Goal: Task Accomplishment & Management: Manage account settings

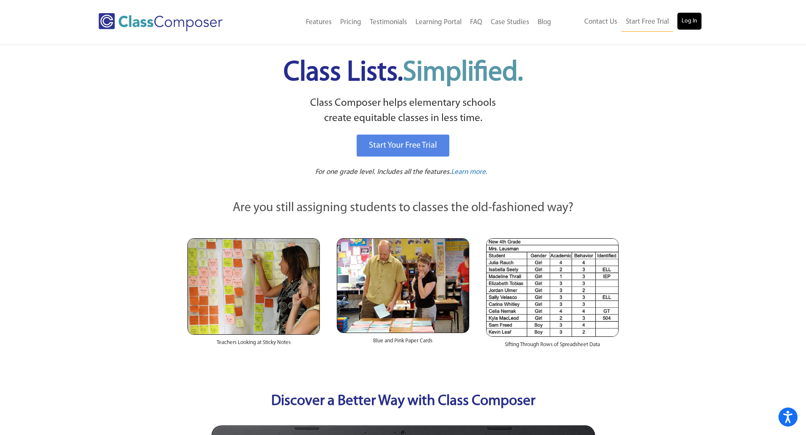
click at [694, 19] on link "Log In" at bounding box center [689, 21] width 24 height 17
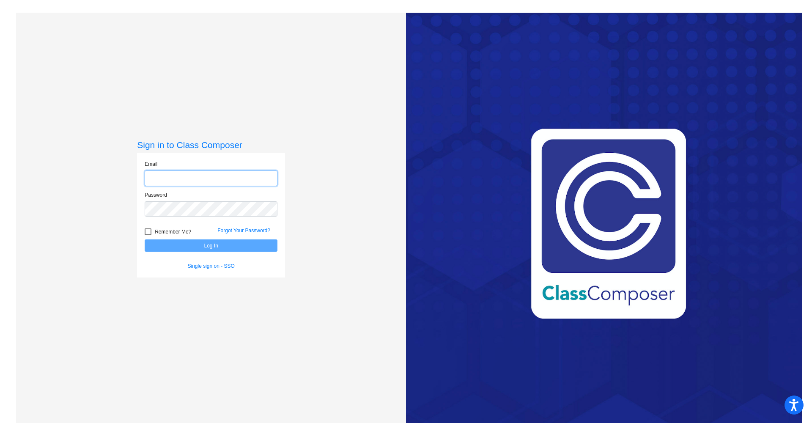
click at [197, 181] on input "email" at bounding box center [211, 178] width 133 height 16
type input "[EMAIL_ADDRESS][DOMAIN_NAME]"
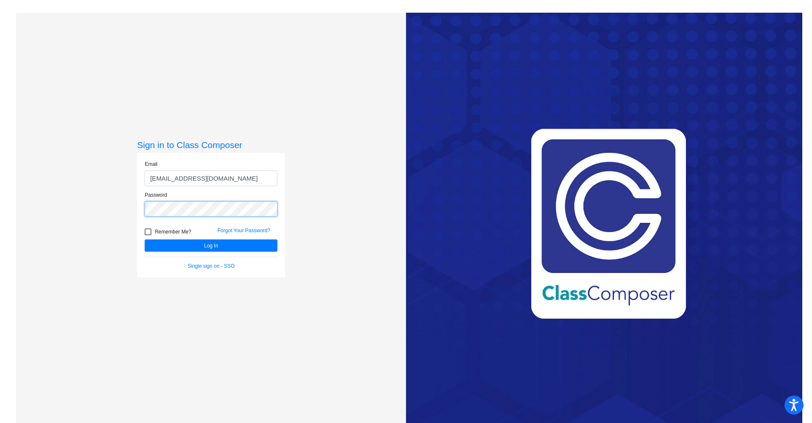
click at [210, 245] on button "Log In" at bounding box center [211, 245] width 133 height 12
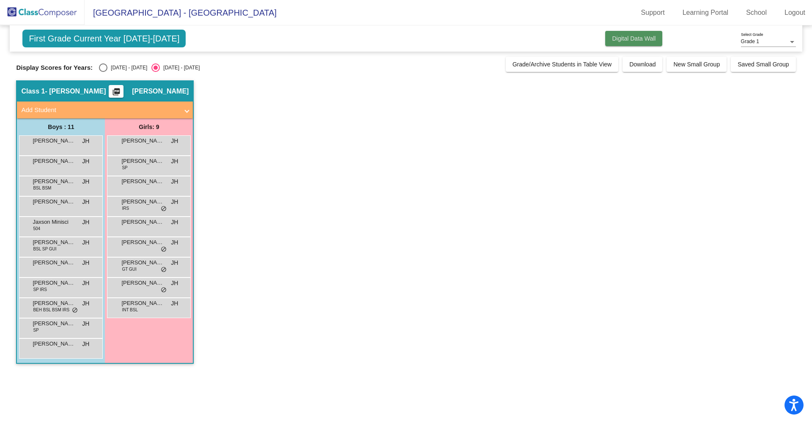
click at [636, 42] on span "Digital Data Wall" at bounding box center [634, 38] width 44 height 7
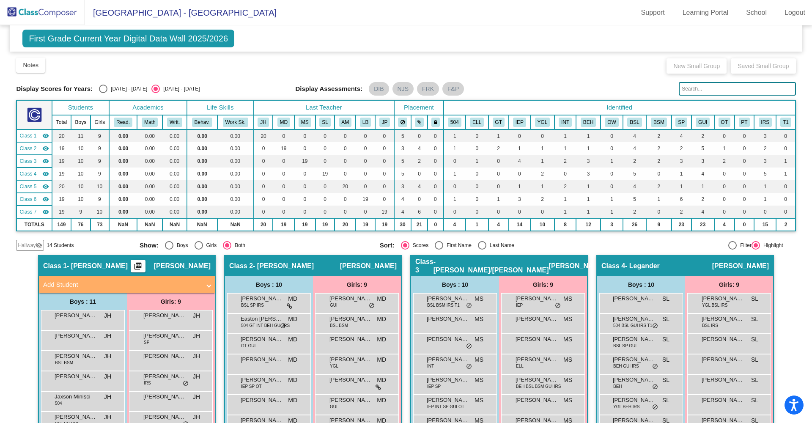
click at [39, 16] on img at bounding box center [42, 12] width 85 height 25
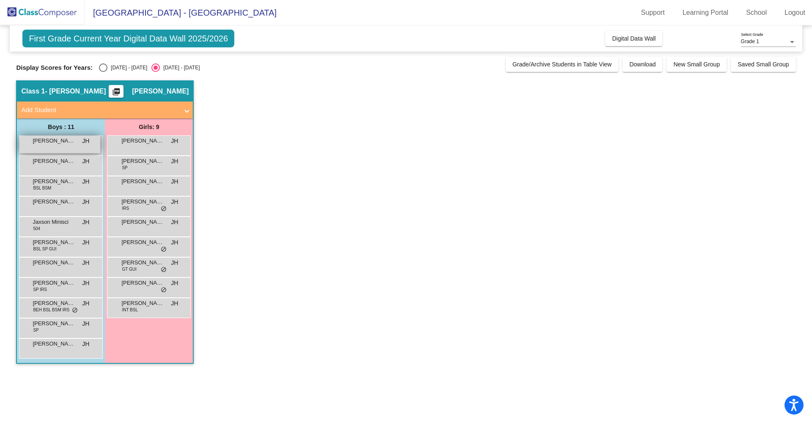
click at [69, 143] on span "[PERSON_NAME]" at bounding box center [54, 141] width 42 height 8
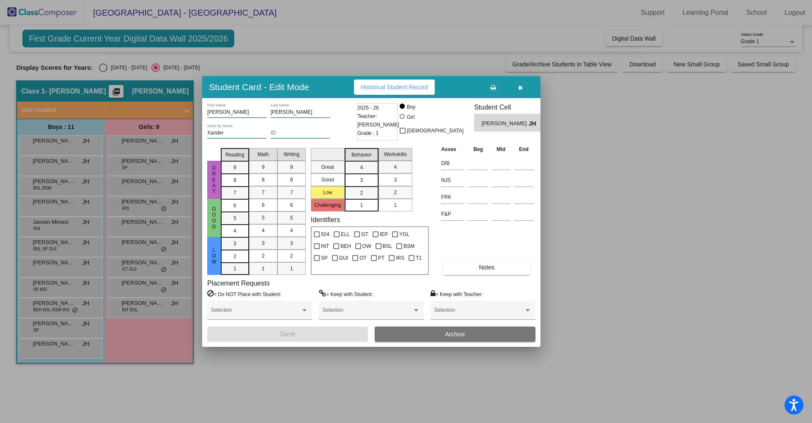
click at [519, 88] on icon "button" at bounding box center [520, 88] width 5 height 6
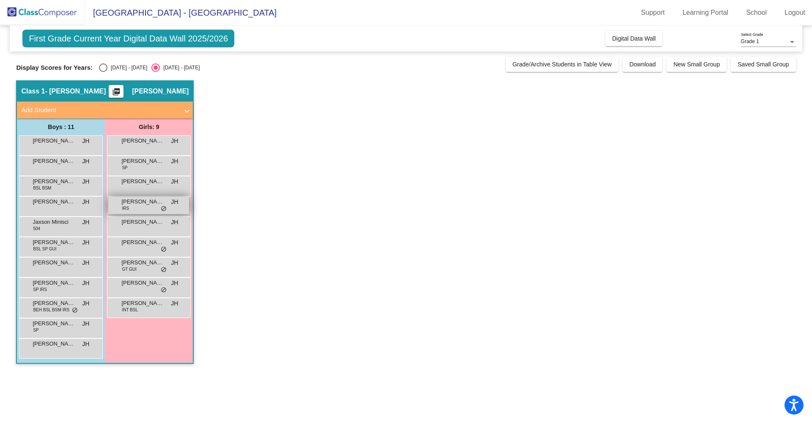
click at [148, 204] on span "[PERSON_NAME]" at bounding box center [142, 202] width 42 height 8
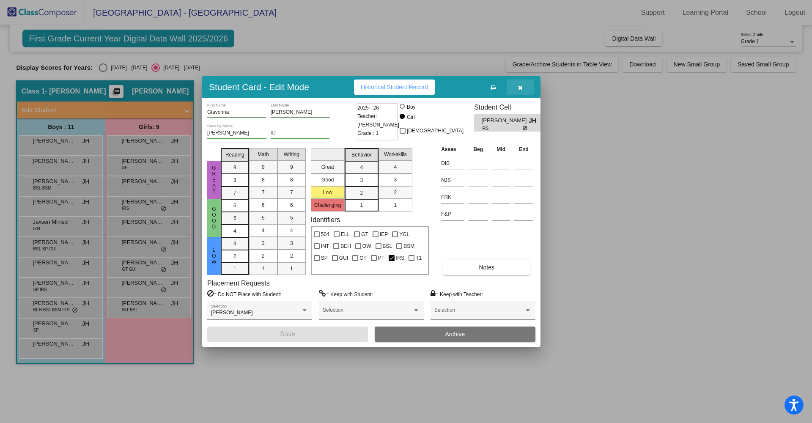
click at [522, 88] on icon "button" at bounding box center [520, 88] width 5 height 6
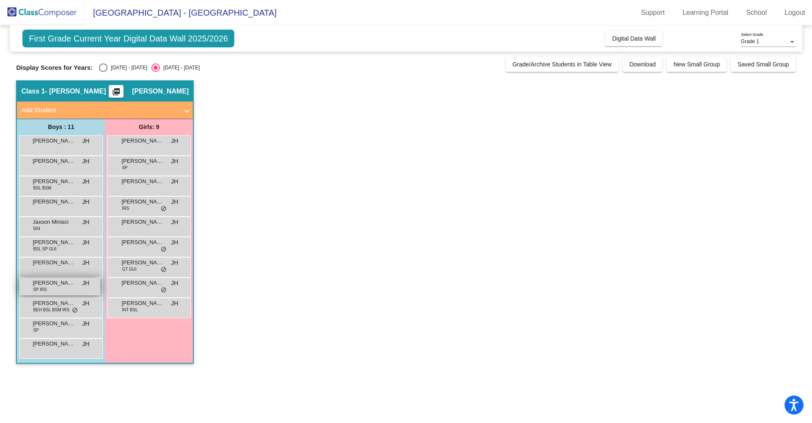
click at [60, 286] on span "[PERSON_NAME]" at bounding box center [54, 283] width 42 height 8
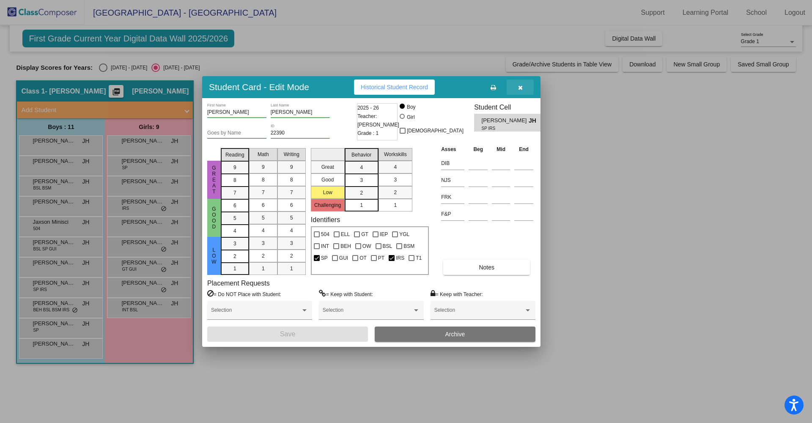
click at [522, 89] on icon "button" at bounding box center [520, 88] width 5 height 6
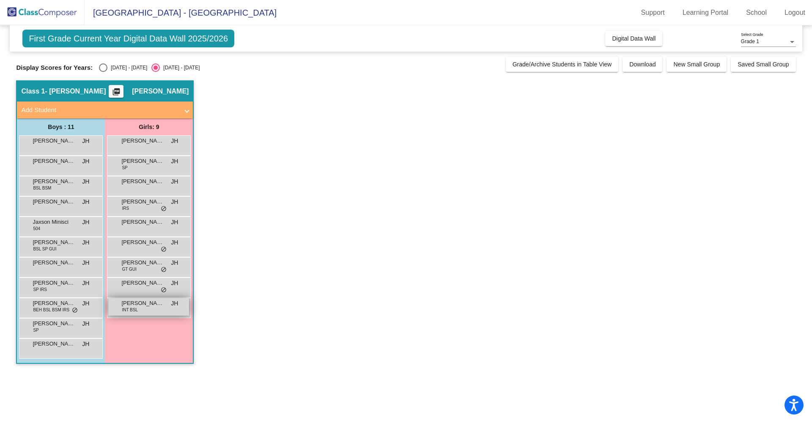
click at [139, 309] on div "[PERSON_NAME] INT BSL JH lock do_not_disturb_alt" at bounding box center [148, 306] width 81 height 17
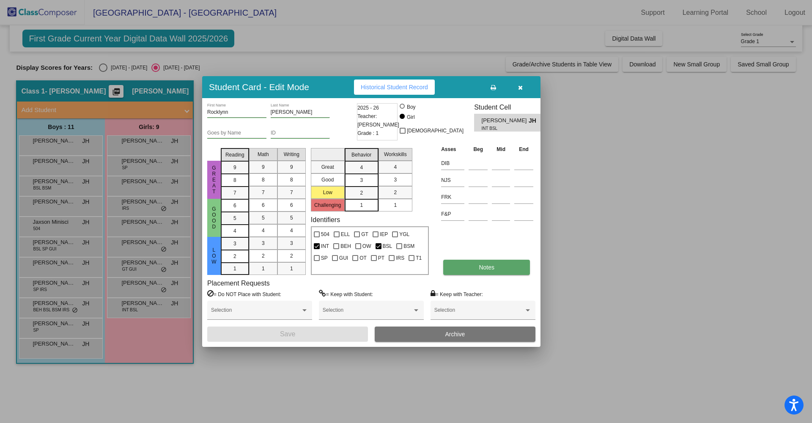
click at [497, 264] on button "Notes" at bounding box center [486, 267] width 87 height 15
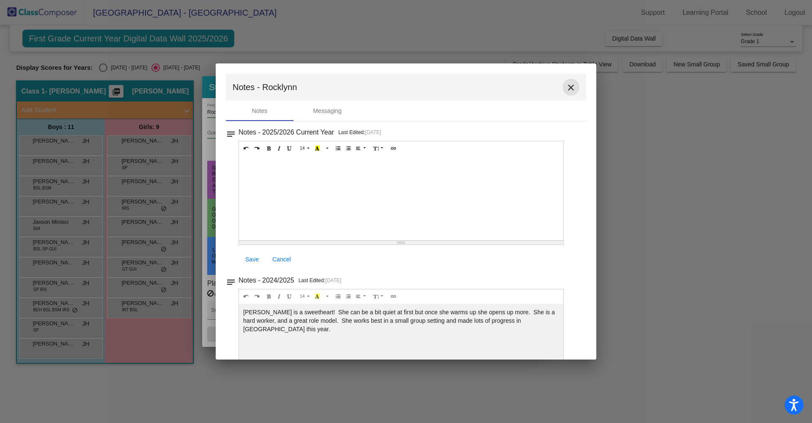
click at [569, 87] on mat-icon "close" at bounding box center [571, 87] width 10 height 10
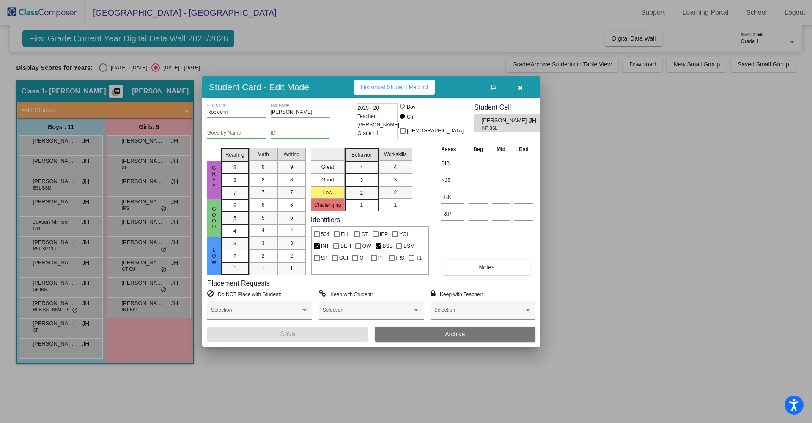
click at [520, 91] on icon "button" at bounding box center [520, 88] width 5 height 6
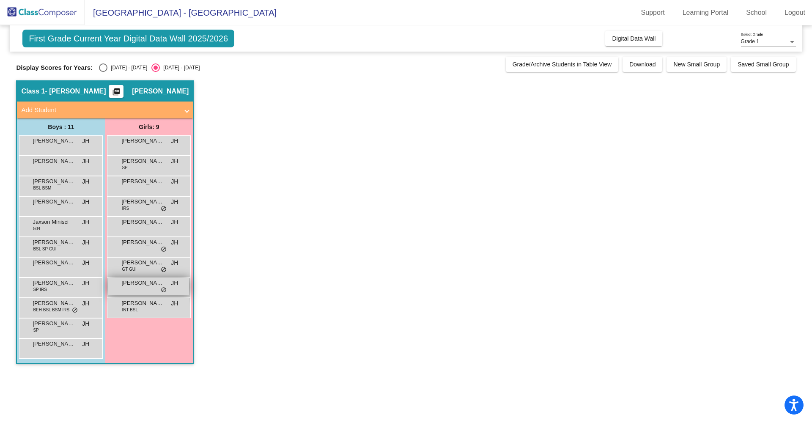
click at [145, 283] on span "[PERSON_NAME] [PERSON_NAME]" at bounding box center [142, 283] width 42 height 8
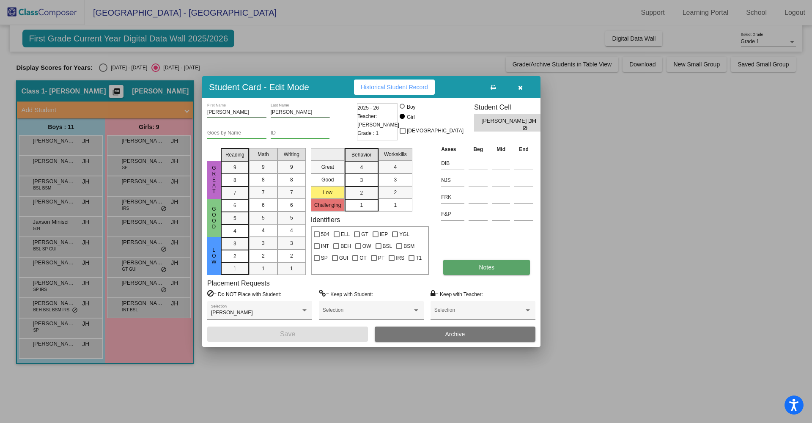
click at [474, 273] on button "Notes" at bounding box center [486, 267] width 87 height 15
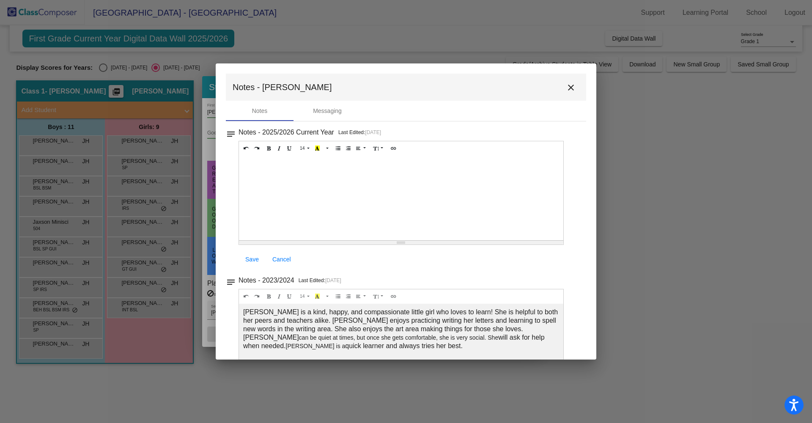
click at [568, 86] on mat-icon "close" at bounding box center [571, 87] width 10 height 10
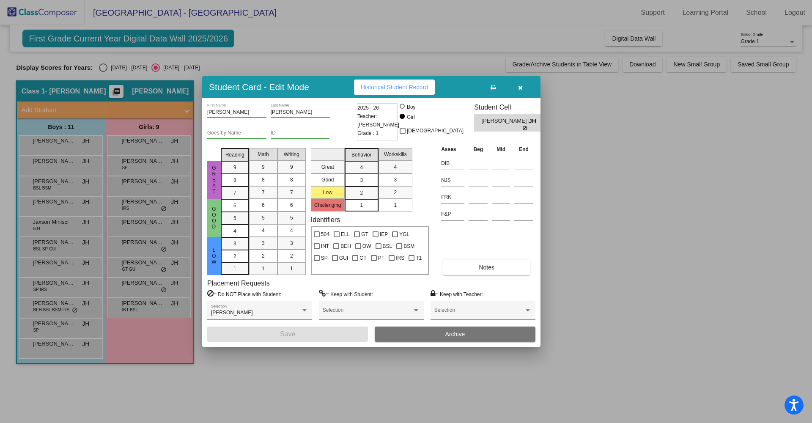
click at [129, 265] on div at bounding box center [406, 211] width 812 height 423
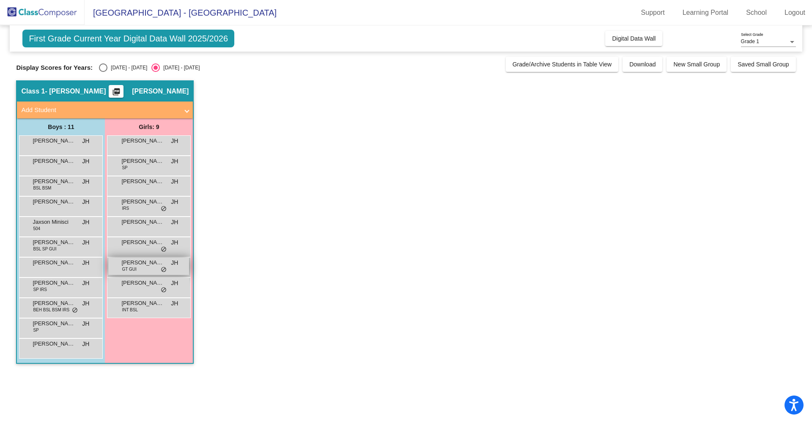
click at [147, 269] on div "[PERSON_NAME] GT GUI JH lock do_not_disturb_alt" at bounding box center [148, 266] width 81 height 17
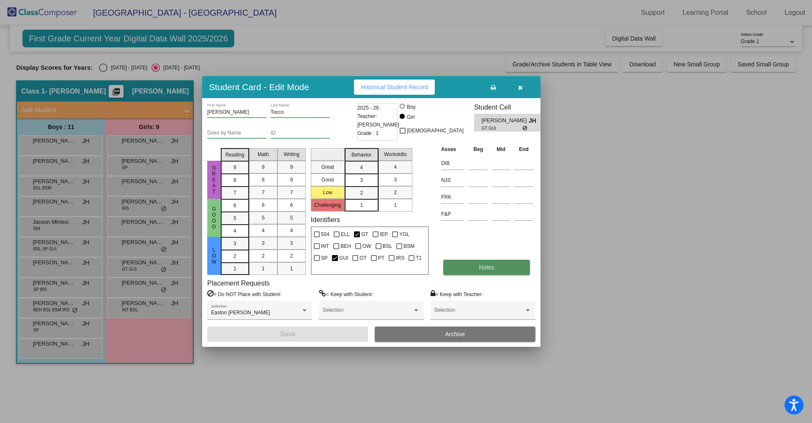
click at [474, 268] on button "Notes" at bounding box center [486, 267] width 87 height 15
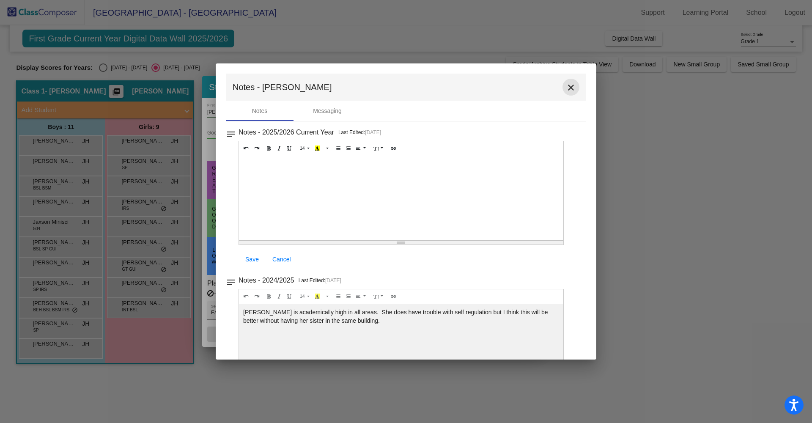
click at [566, 88] on mat-icon "close" at bounding box center [571, 87] width 10 height 10
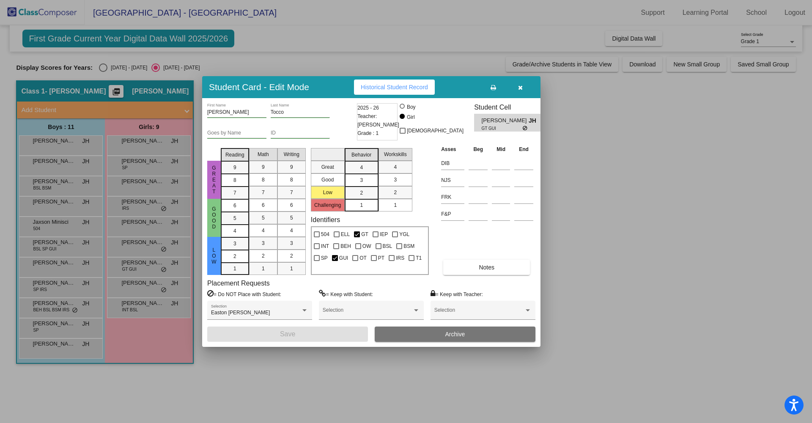
click at [128, 246] on div at bounding box center [406, 211] width 812 height 423
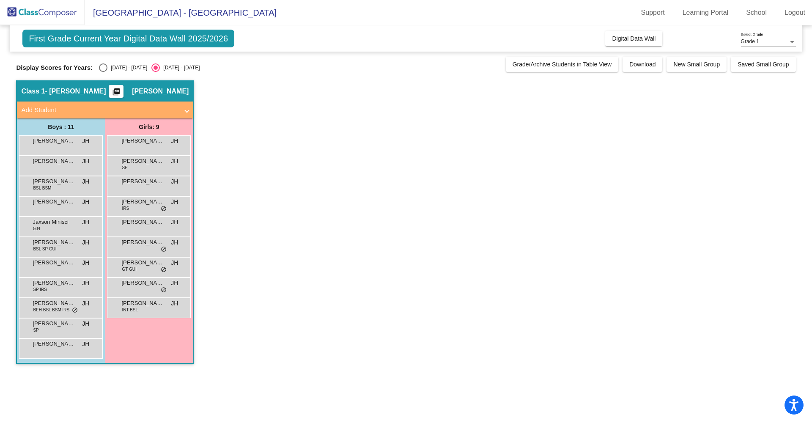
click at [128, 246] on span "[PERSON_NAME]" at bounding box center [142, 242] width 42 height 8
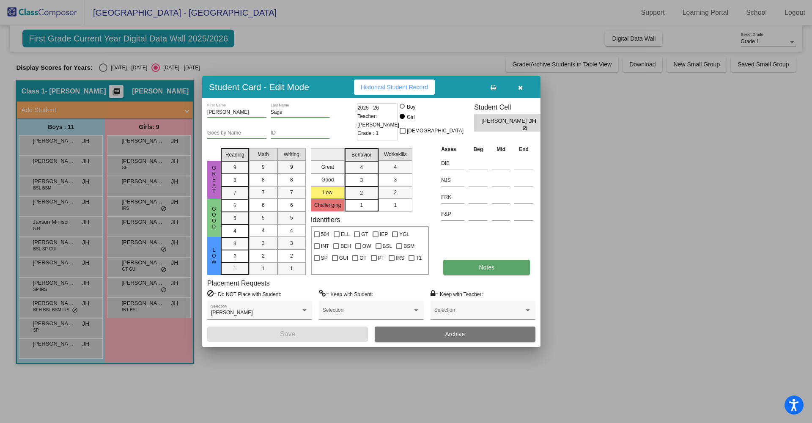
click at [477, 265] on button "Notes" at bounding box center [486, 267] width 87 height 15
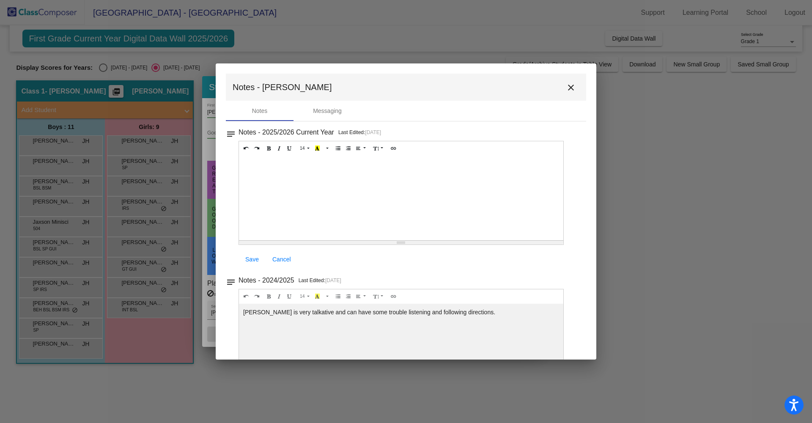
click at [567, 87] on mat-icon "close" at bounding box center [571, 87] width 10 height 10
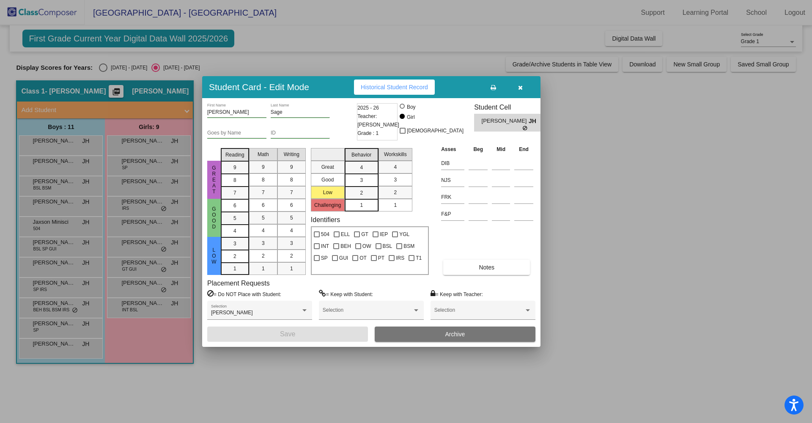
click at [126, 225] on div at bounding box center [406, 211] width 812 height 423
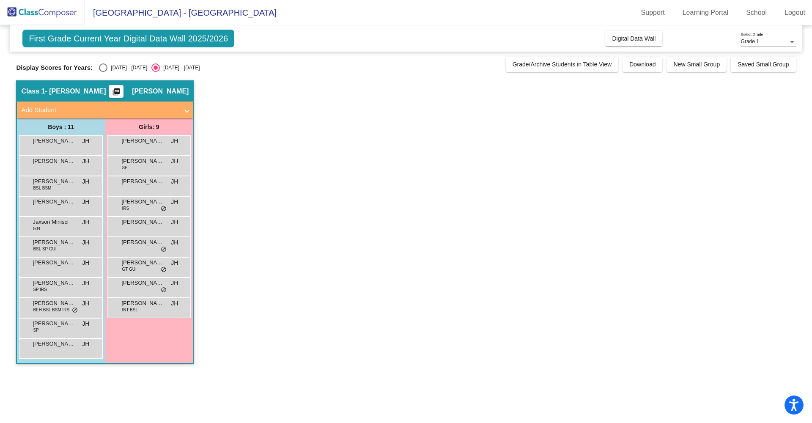
click at [126, 225] on span "[PERSON_NAME]" at bounding box center [142, 222] width 42 height 8
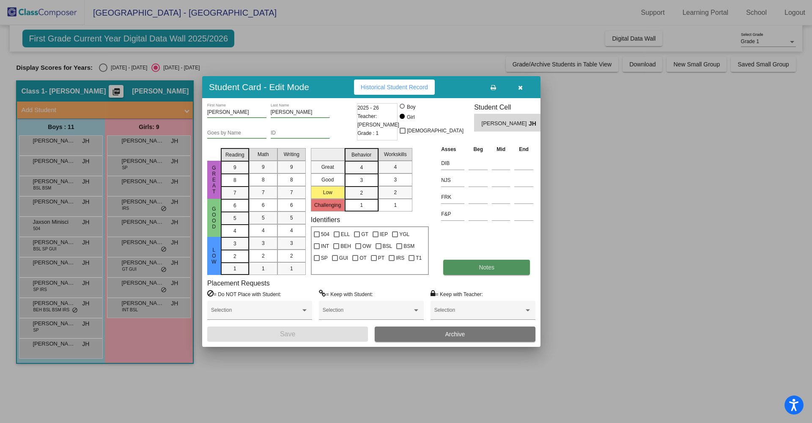
click at [468, 266] on button "Notes" at bounding box center [486, 267] width 87 height 15
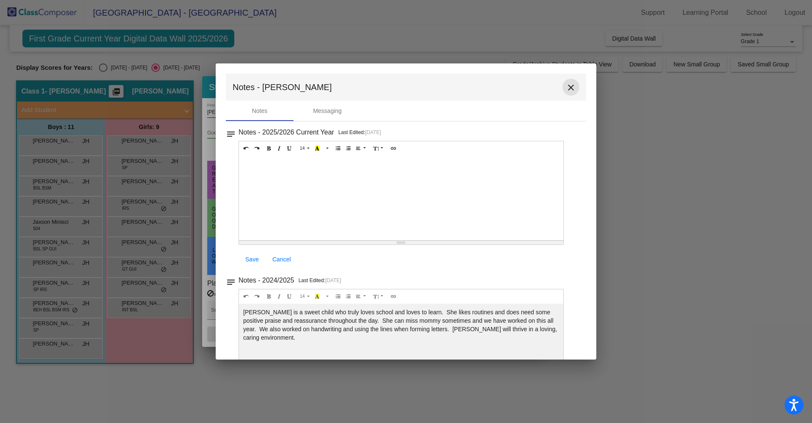
click at [566, 86] on mat-icon "close" at bounding box center [571, 87] width 10 height 10
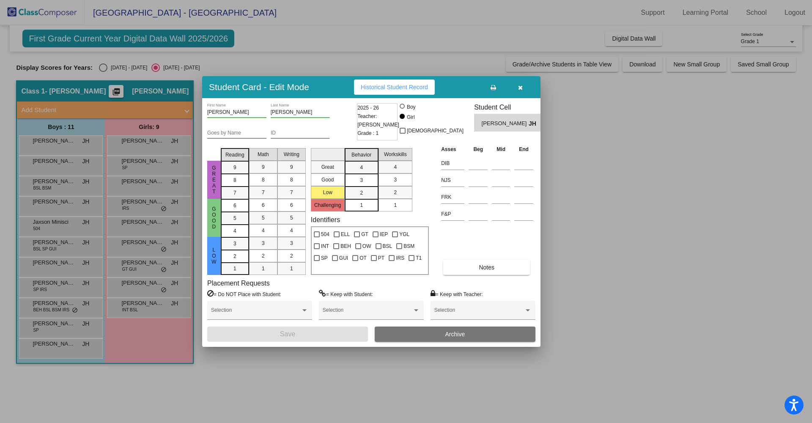
click at [136, 199] on div at bounding box center [406, 211] width 812 height 423
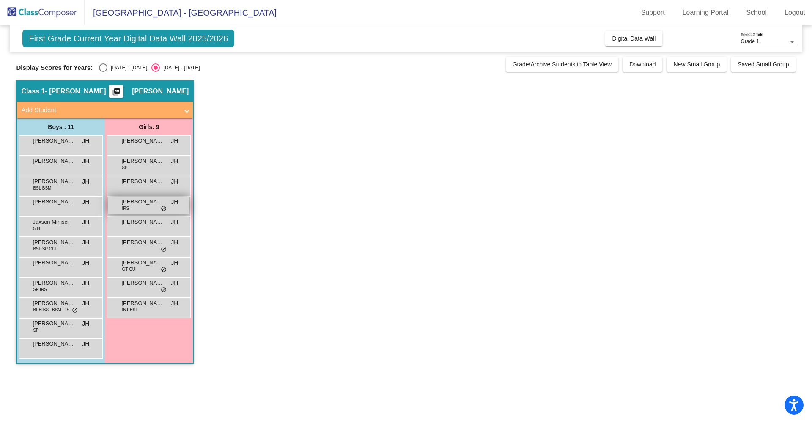
click at [140, 208] on div "[PERSON_NAME] IRS JH lock do_not_disturb_alt" at bounding box center [148, 205] width 81 height 17
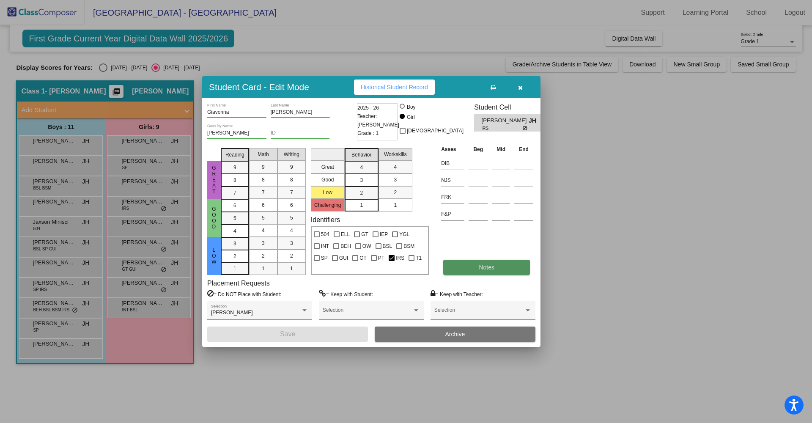
click at [471, 263] on button "Notes" at bounding box center [486, 267] width 87 height 15
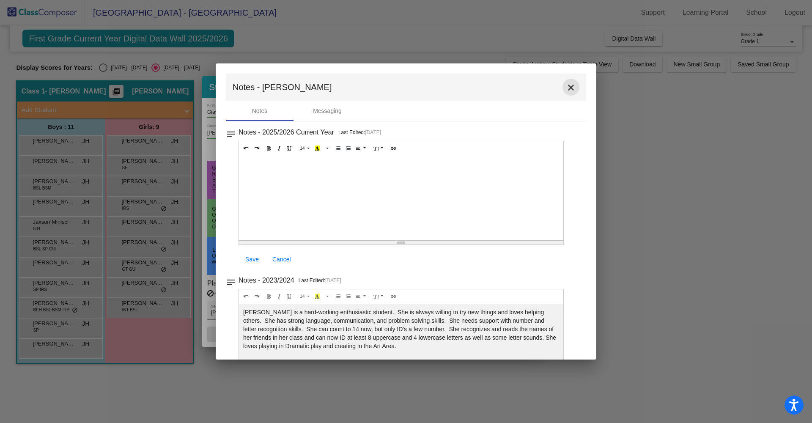
click at [569, 88] on mat-icon "close" at bounding box center [571, 87] width 10 height 10
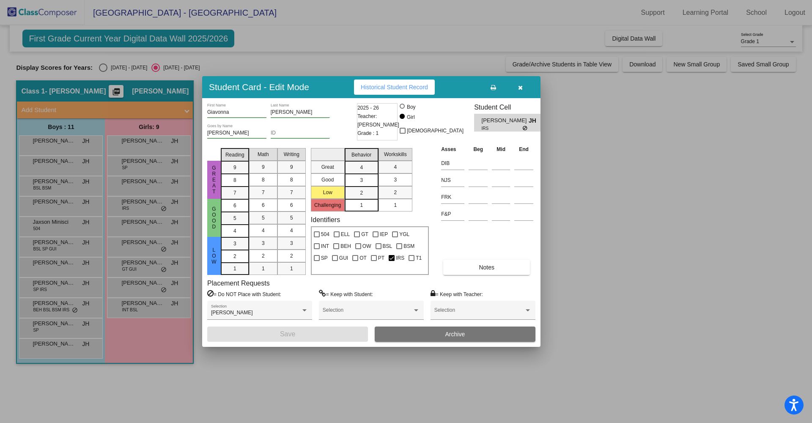
click at [135, 181] on div at bounding box center [406, 211] width 812 height 423
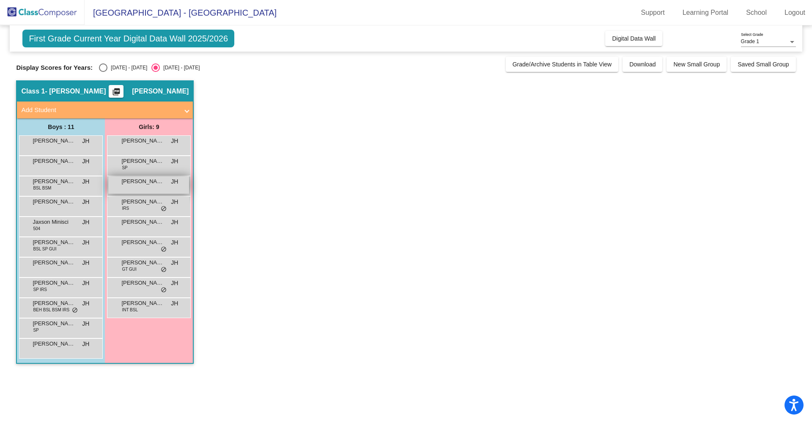
click at [135, 184] on span "[PERSON_NAME]" at bounding box center [142, 181] width 42 height 8
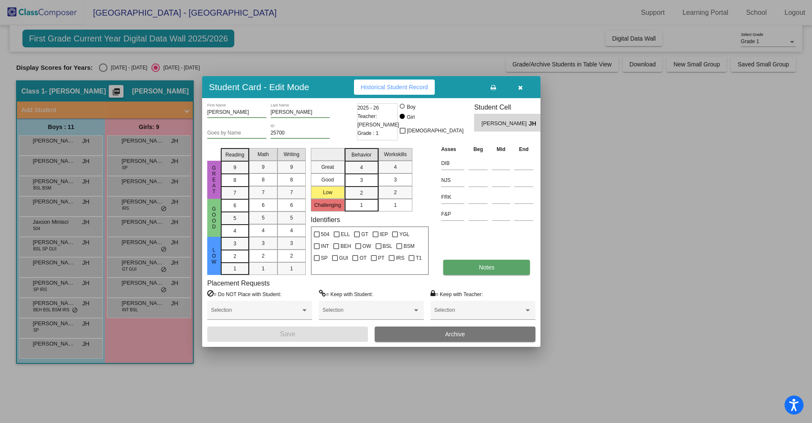
click at [479, 270] on span "Notes" at bounding box center [487, 267] width 16 height 7
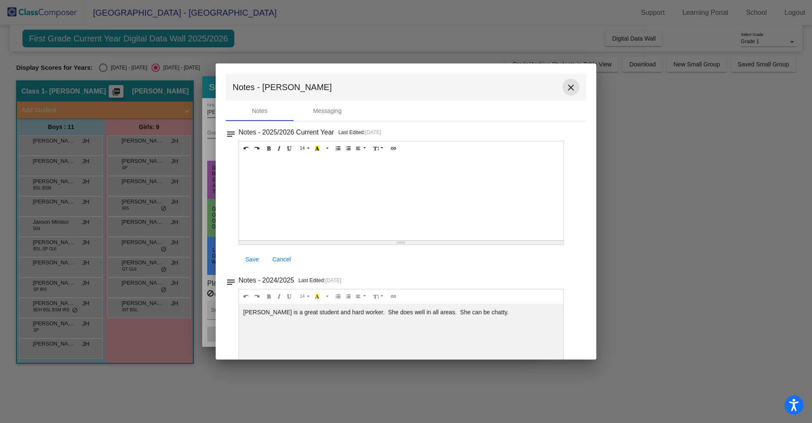
click at [566, 87] on mat-icon "close" at bounding box center [571, 87] width 10 height 10
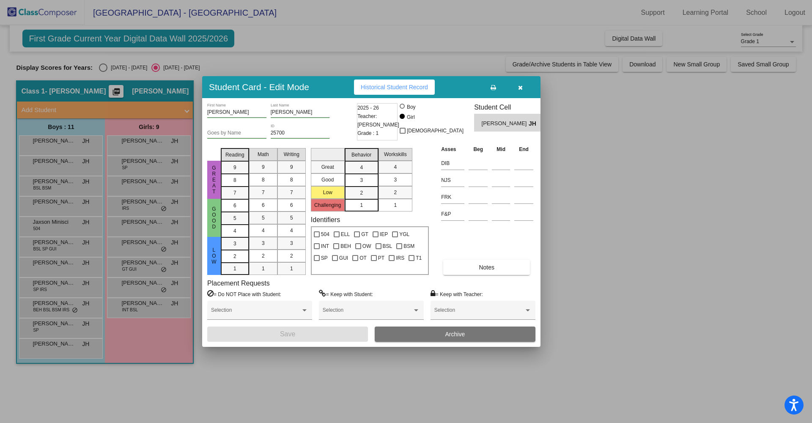
click at [123, 168] on div at bounding box center [406, 211] width 812 height 423
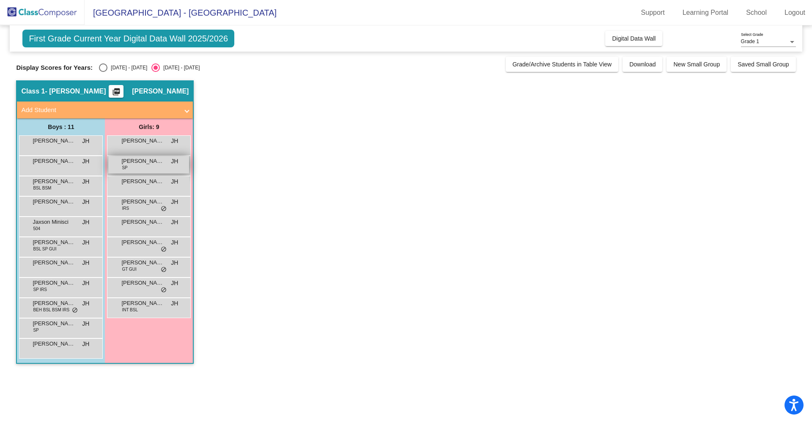
click at [123, 168] on span "SP" at bounding box center [124, 168] width 5 height 6
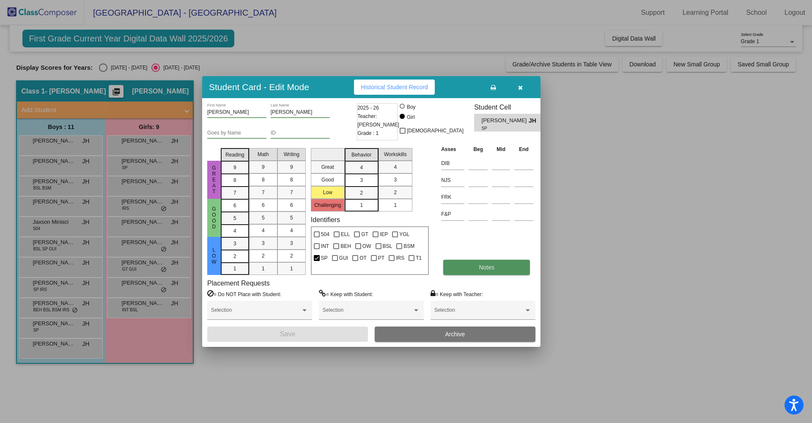
click at [474, 264] on button "Notes" at bounding box center [486, 267] width 87 height 15
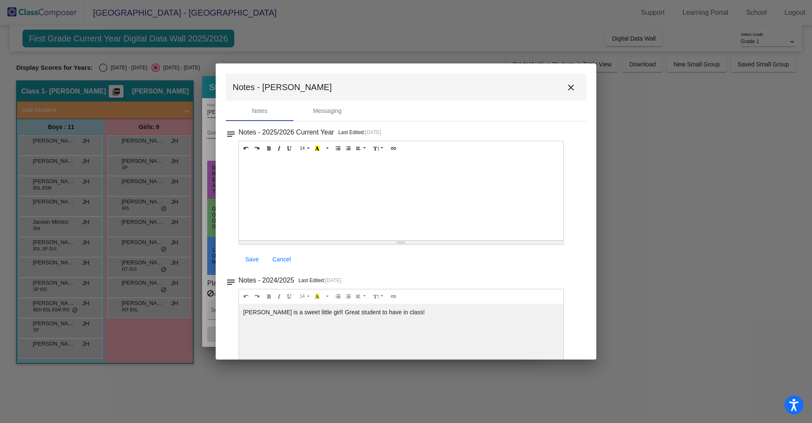
click at [567, 88] on mat-icon "close" at bounding box center [571, 87] width 10 height 10
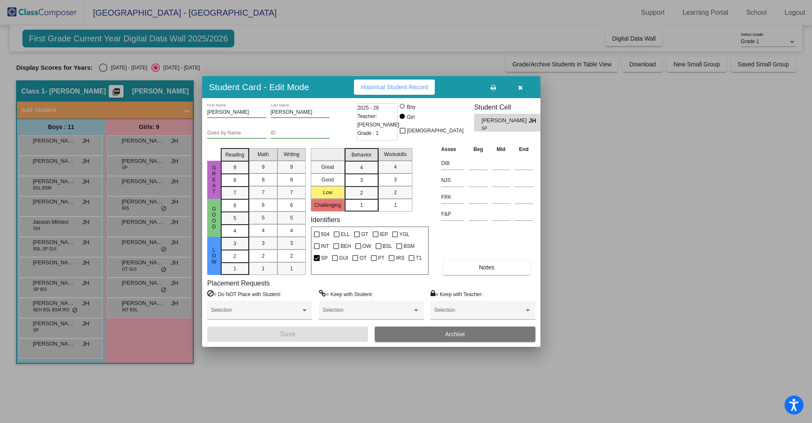
click at [137, 145] on div at bounding box center [406, 211] width 812 height 423
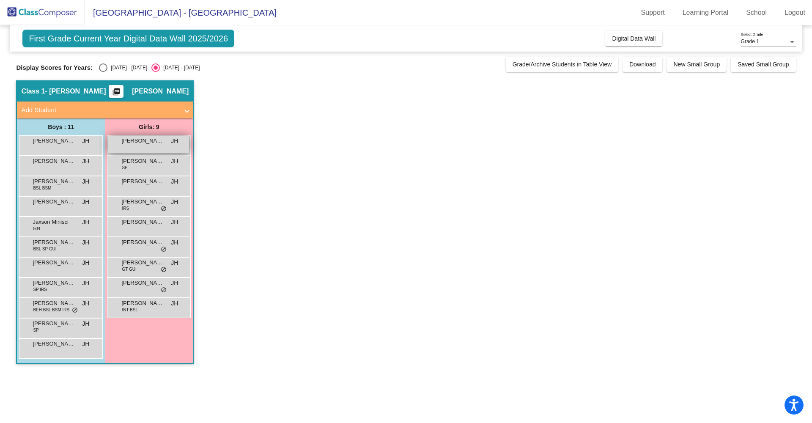
click at [140, 146] on div "[PERSON_NAME] JH lock do_not_disturb_alt" at bounding box center [148, 144] width 81 height 17
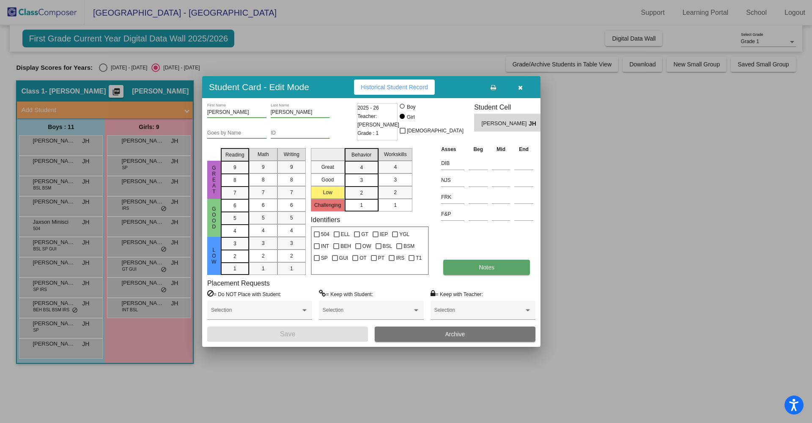
click at [488, 264] on span "Notes" at bounding box center [487, 267] width 16 height 7
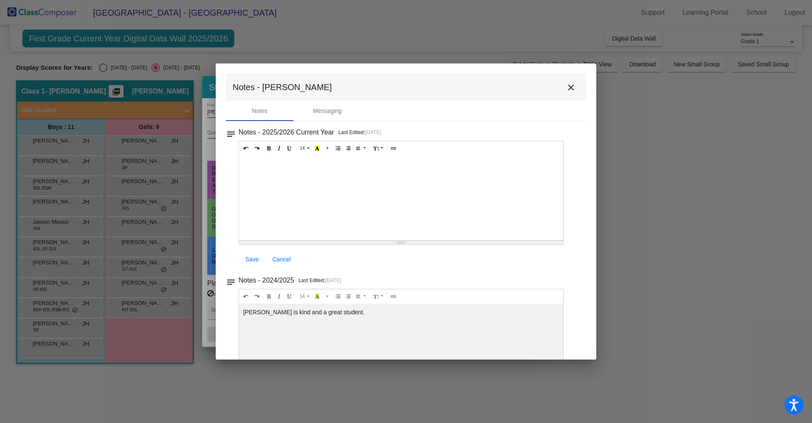
click at [570, 85] on mat-icon "close" at bounding box center [571, 87] width 10 height 10
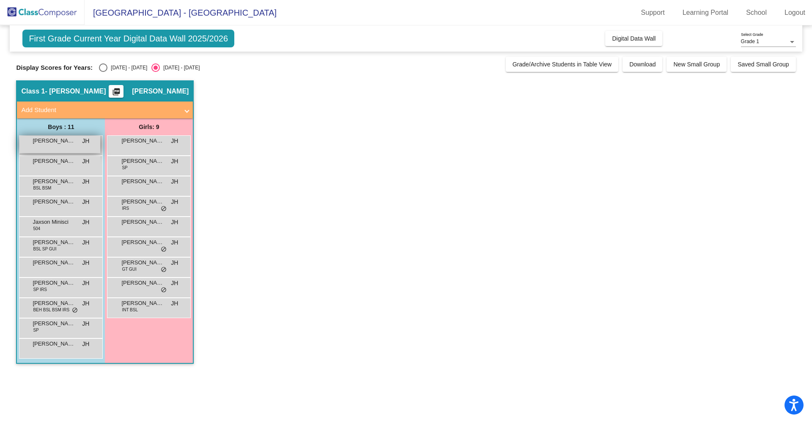
click at [71, 146] on div "[PERSON_NAME] JH lock do_not_disturb_alt" at bounding box center [59, 144] width 81 height 17
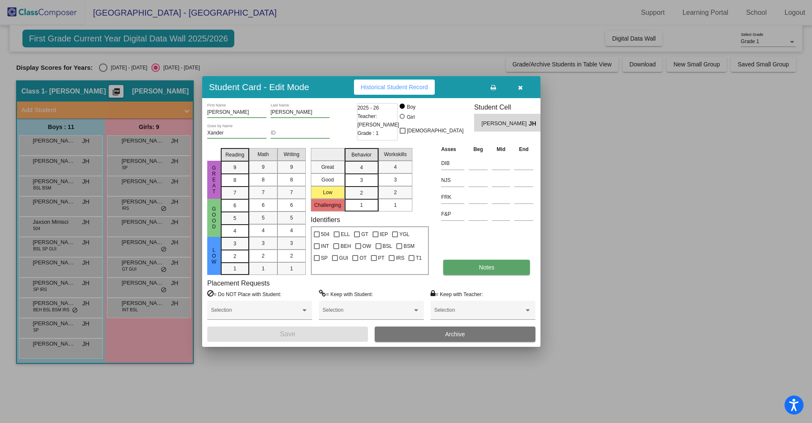
click at [464, 265] on button "Notes" at bounding box center [486, 267] width 87 height 15
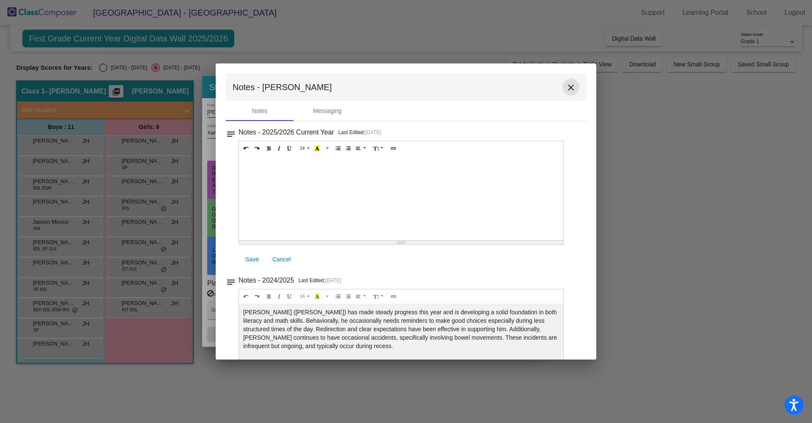
click at [566, 86] on mat-icon "close" at bounding box center [571, 87] width 10 height 10
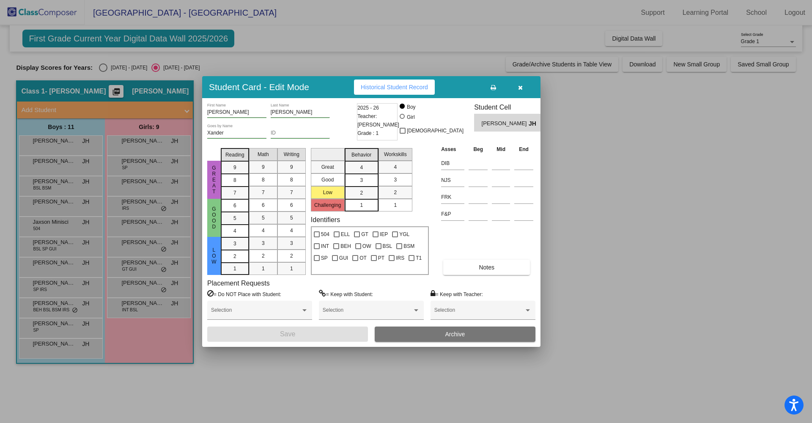
click at [58, 163] on div at bounding box center [406, 211] width 812 height 423
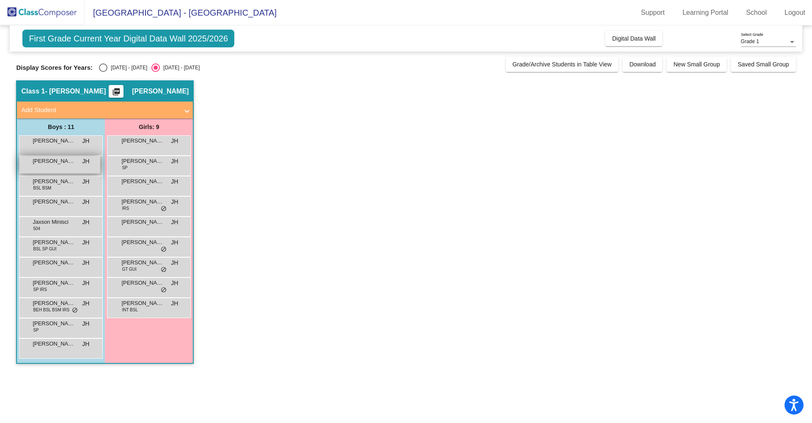
click at [58, 164] on span "[PERSON_NAME]" at bounding box center [54, 161] width 42 height 8
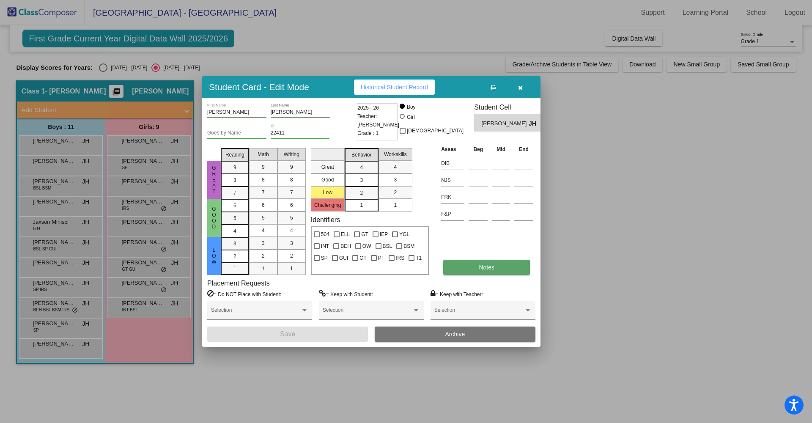
click at [483, 267] on span "Notes" at bounding box center [487, 267] width 16 height 7
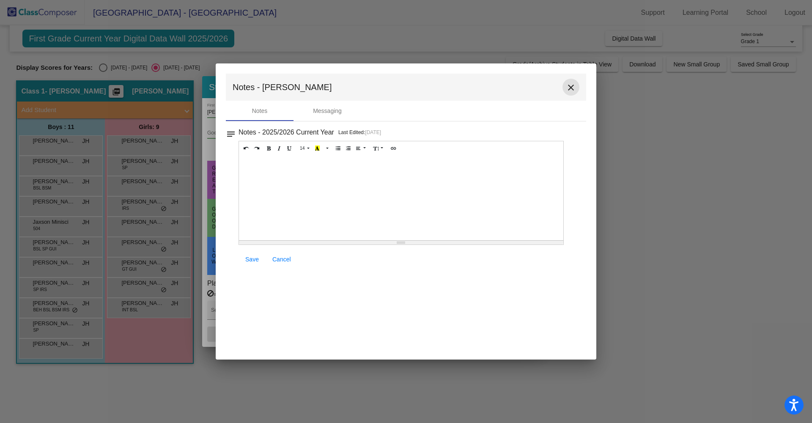
click at [571, 88] on mat-icon "close" at bounding box center [571, 87] width 10 height 10
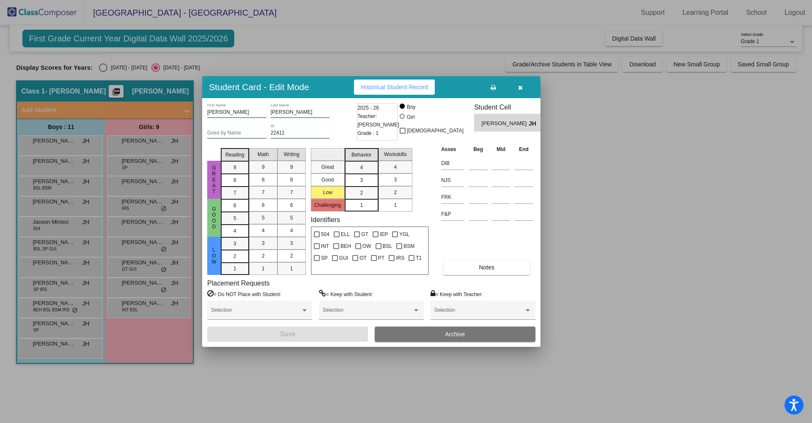
click at [52, 184] on div at bounding box center [406, 211] width 812 height 423
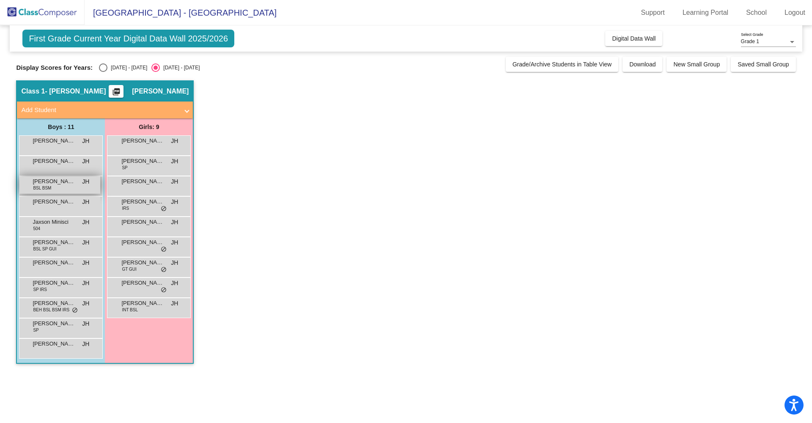
click at [58, 186] on div "[PERSON_NAME] BSL BSM JH lock do_not_disturb_alt" at bounding box center [59, 184] width 81 height 17
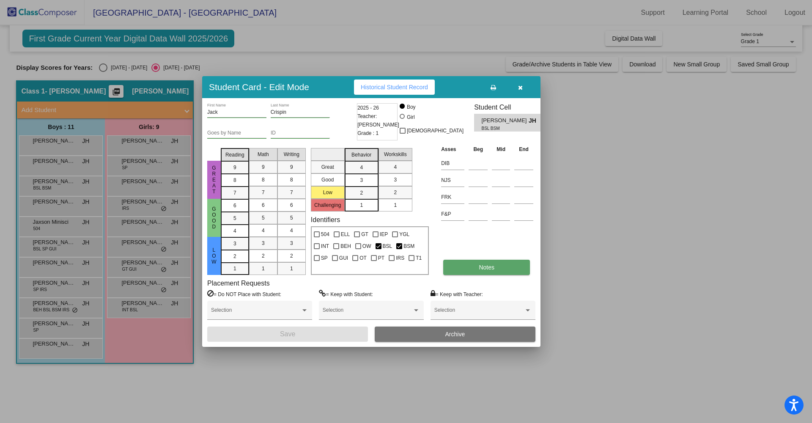
click at [468, 267] on button "Notes" at bounding box center [486, 267] width 87 height 15
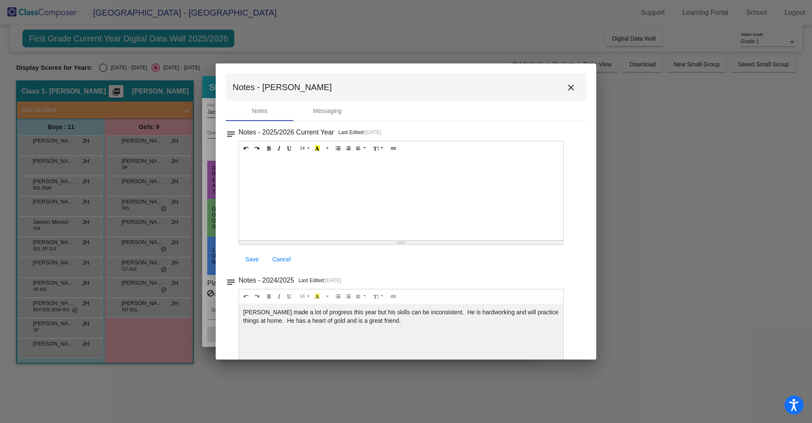
click at [567, 89] on mat-icon "close" at bounding box center [571, 87] width 10 height 10
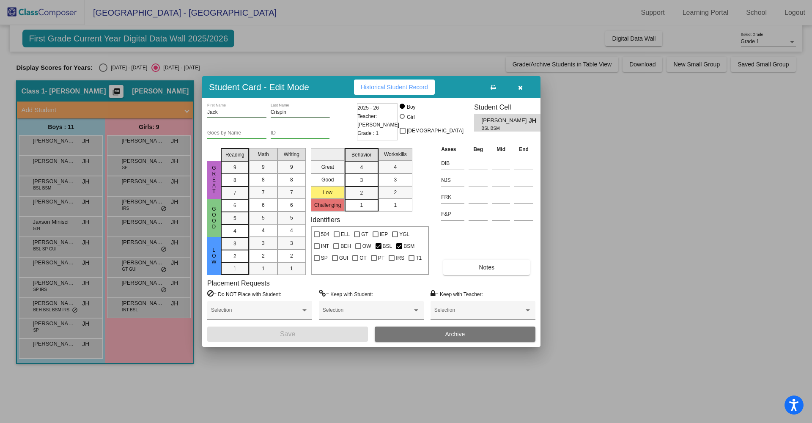
click at [47, 207] on div at bounding box center [406, 211] width 812 height 423
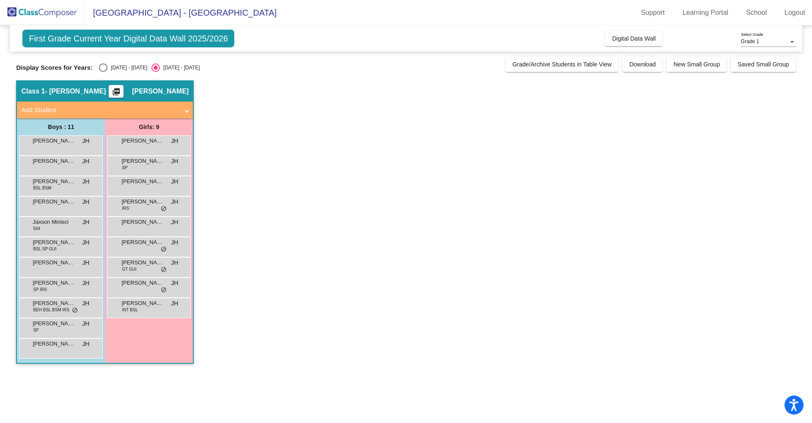
click at [47, 207] on div "[PERSON_NAME] JH lock do_not_disturb_alt" at bounding box center [59, 205] width 81 height 17
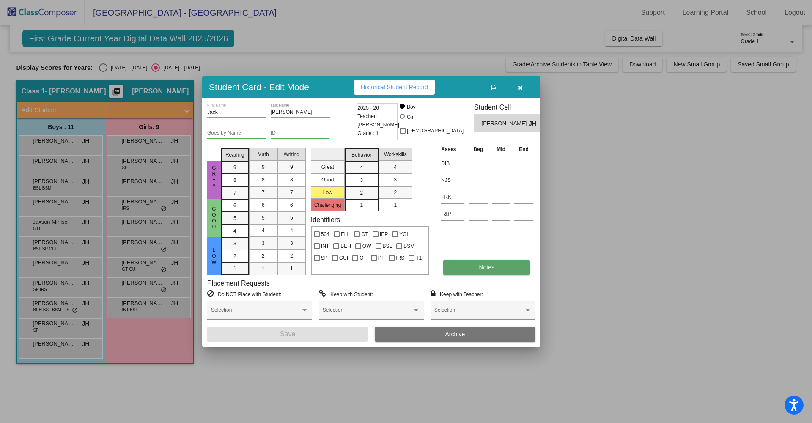
click at [495, 267] on button "Notes" at bounding box center [486, 267] width 87 height 15
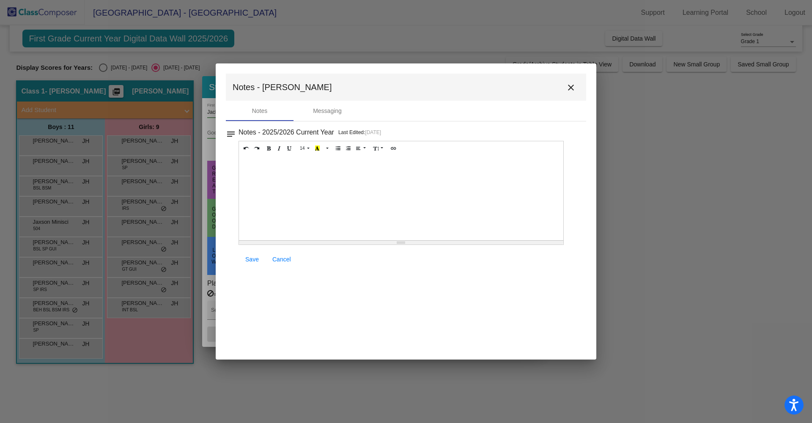
click at [570, 88] on mat-icon "close" at bounding box center [571, 87] width 10 height 10
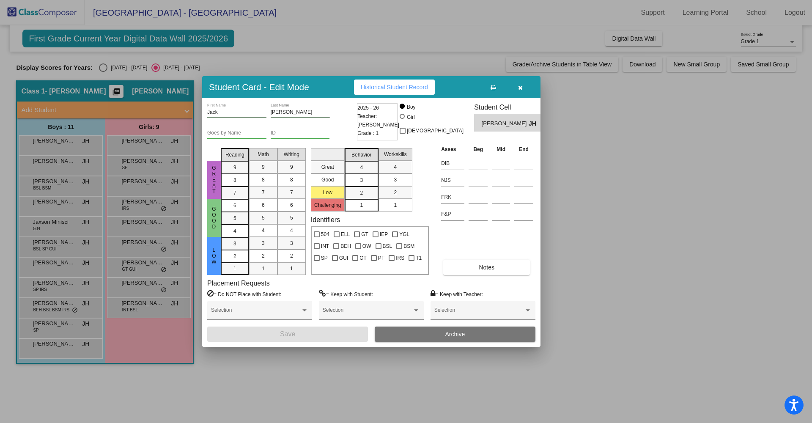
click at [45, 226] on div at bounding box center [406, 211] width 812 height 423
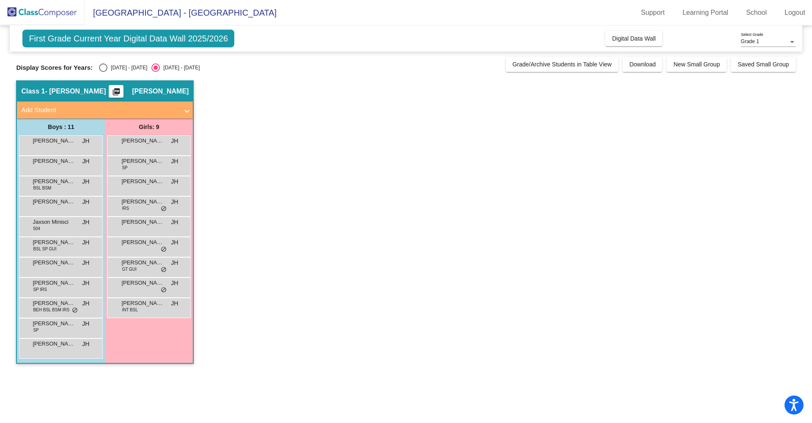
click at [45, 226] on span "Jaxson Minisci" at bounding box center [54, 222] width 42 height 8
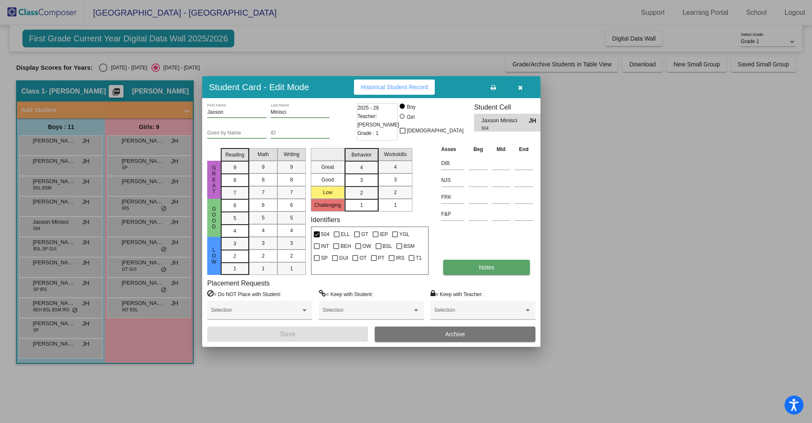
click at [479, 270] on span "Notes" at bounding box center [487, 267] width 16 height 7
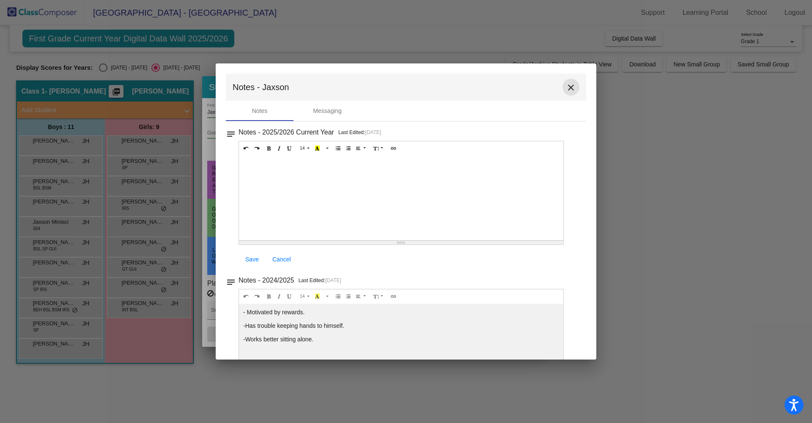
click at [568, 88] on mat-icon "close" at bounding box center [571, 87] width 10 height 10
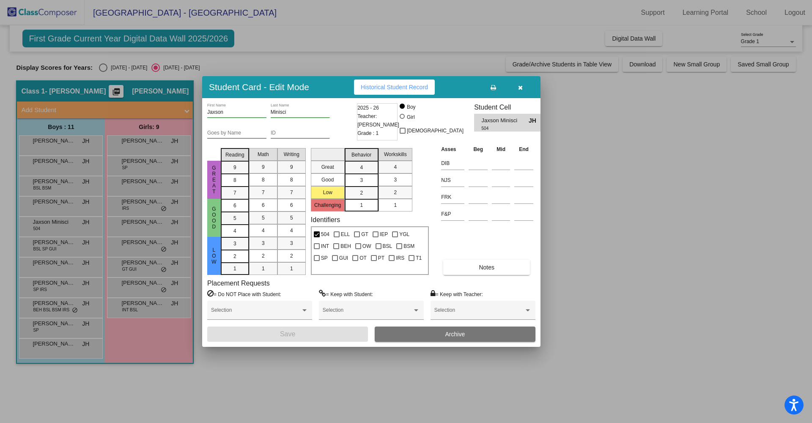
click at [54, 250] on div at bounding box center [406, 211] width 812 height 423
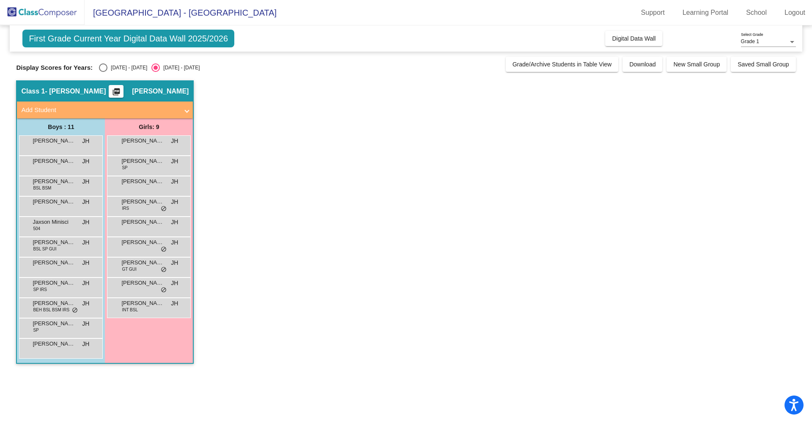
click at [54, 250] on span "BSL SP GUI" at bounding box center [44, 249] width 23 height 6
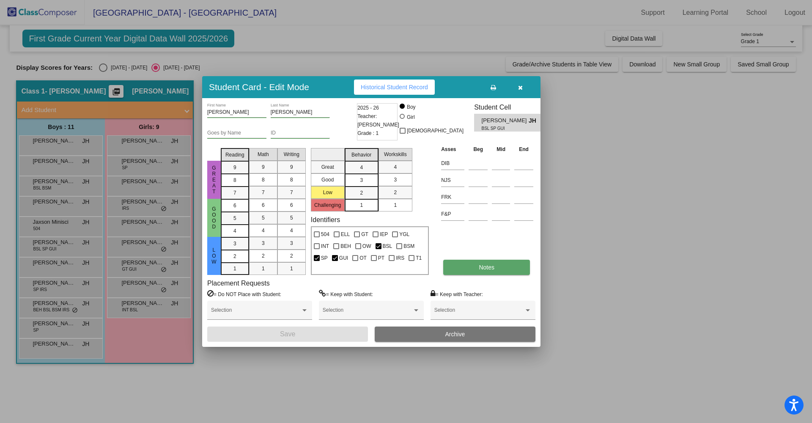
click at [463, 266] on button "Notes" at bounding box center [486, 267] width 87 height 15
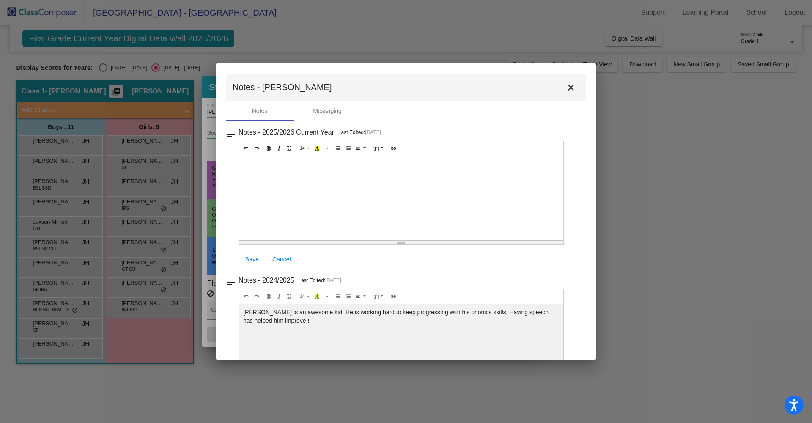
click at [568, 88] on mat-icon "close" at bounding box center [571, 87] width 10 height 10
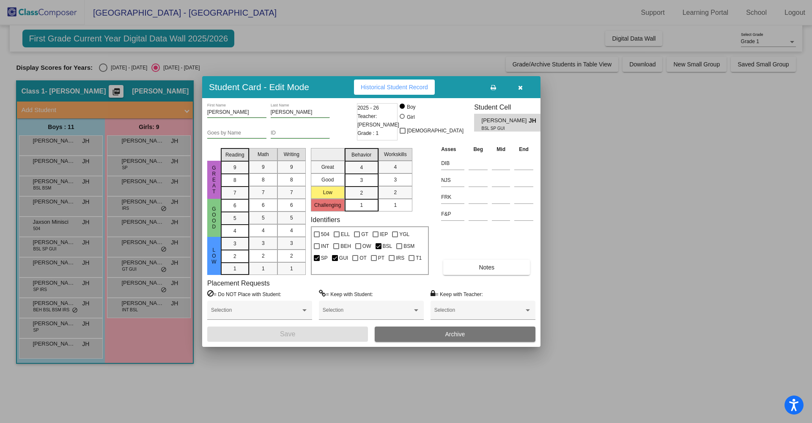
click at [54, 265] on div at bounding box center [406, 211] width 812 height 423
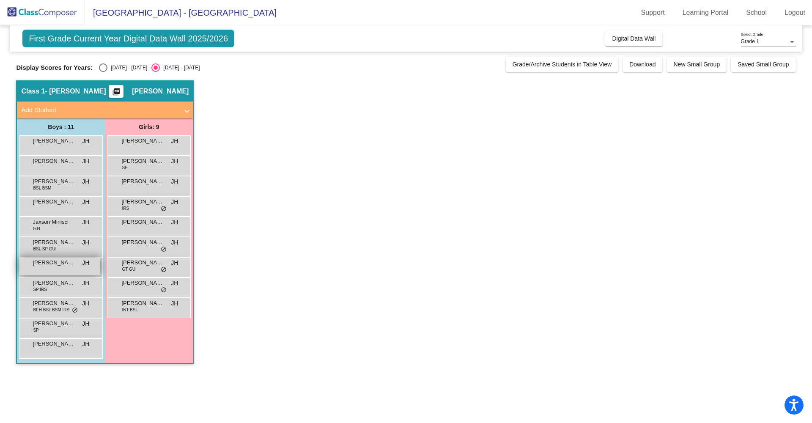
click at [54, 265] on span "[PERSON_NAME]" at bounding box center [54, 262] width 42 height 8
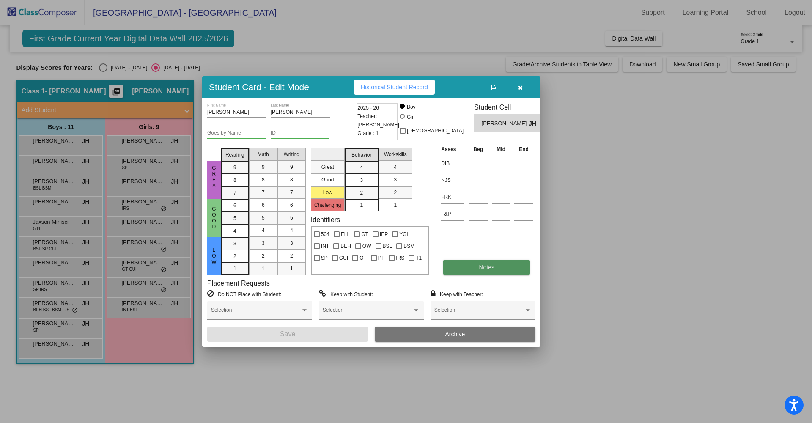
click at [479, 268] on span "Notes" at bounding box center [487, 267] width 16 height 7
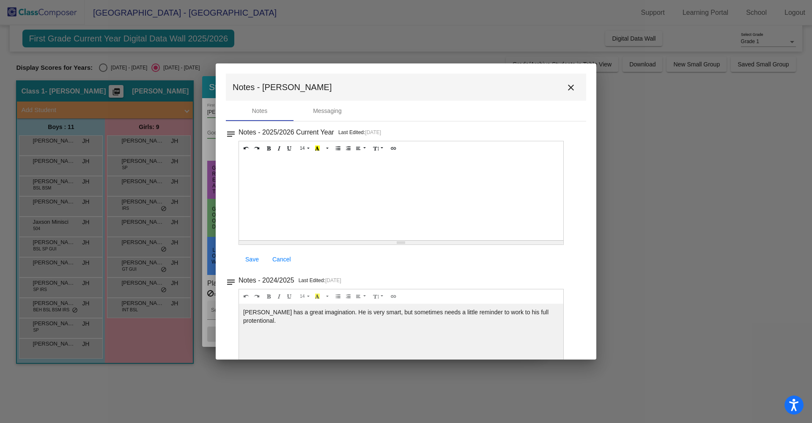
click at [569, 89] on mat-icon "close" at bounding box center [571, 87] width 10 height 10
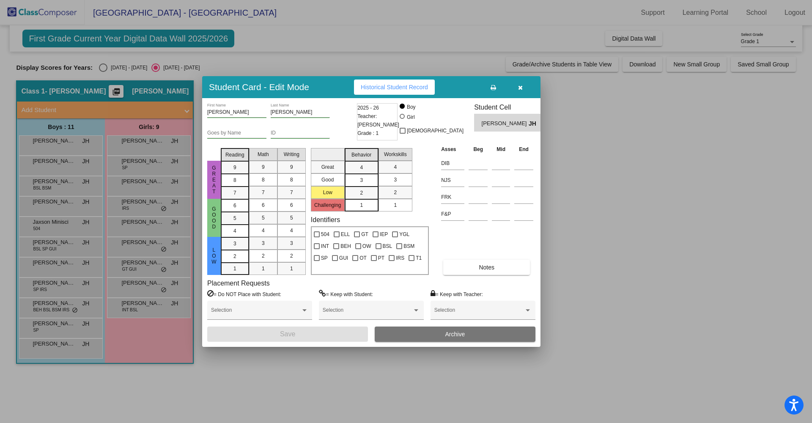
click at [49, 268] on div at bounding box center [406, 211] width 812 height 423
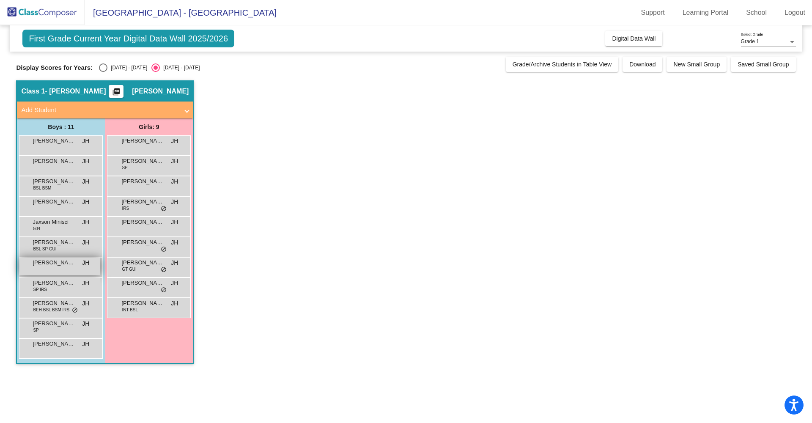
click at [49, 268] on div "[PERSON_NAME] JH lock do_not_disturb_alt" at bounding box center [59, 266] width 81 height 17
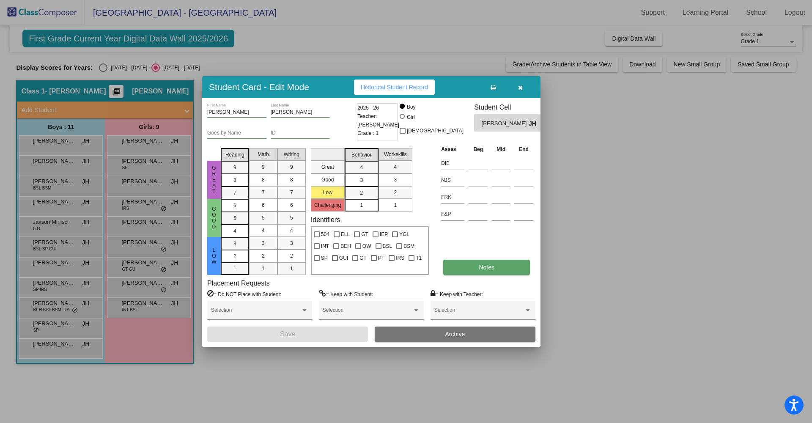
click at [476, 269] on button "Notes" at bounding box center [486, 267] width 87 height 15
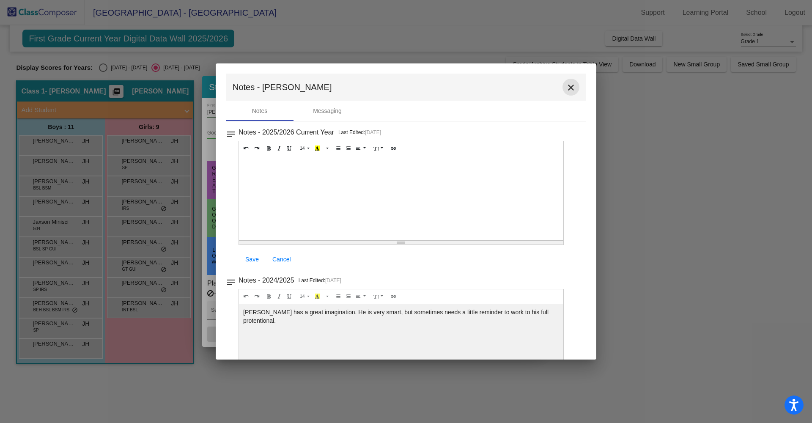
click at [567, 88] on mat-icon "close" at bounding box center [571, 87] width 10 height 10
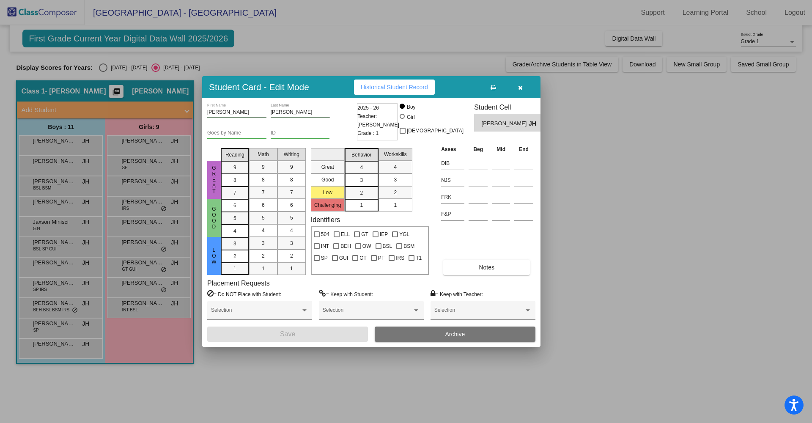
click at [42, 294] on div at bounding box center [406, 211] width 812 height 423
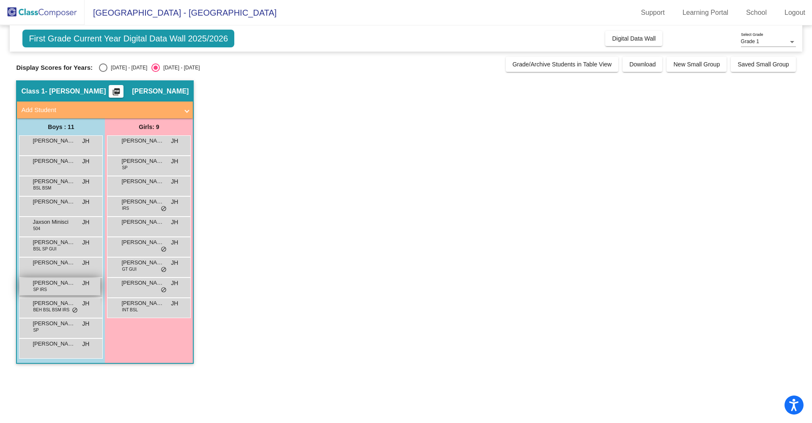
click at [53, 289] on div "[PERSON_NAME] SP IRS JH lock do_not_disturb_alt" at bounding box center [59, 286] width 81 height 17
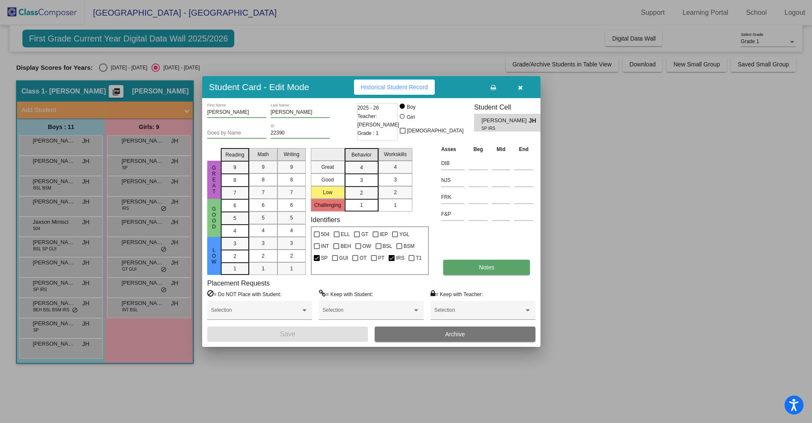
click at [475, 269] on button "Notes" at bounding box center [486, 267] width 87 height 15
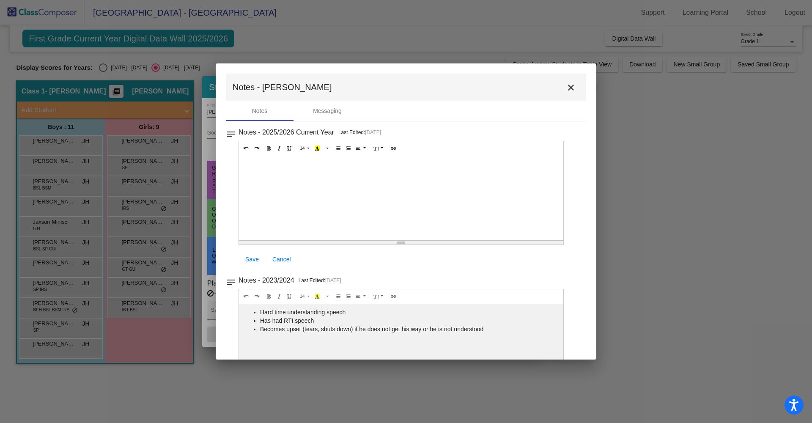
click at [566, 89] on mat-icon "close" at bounding box center [571, 87] width 10 height 10
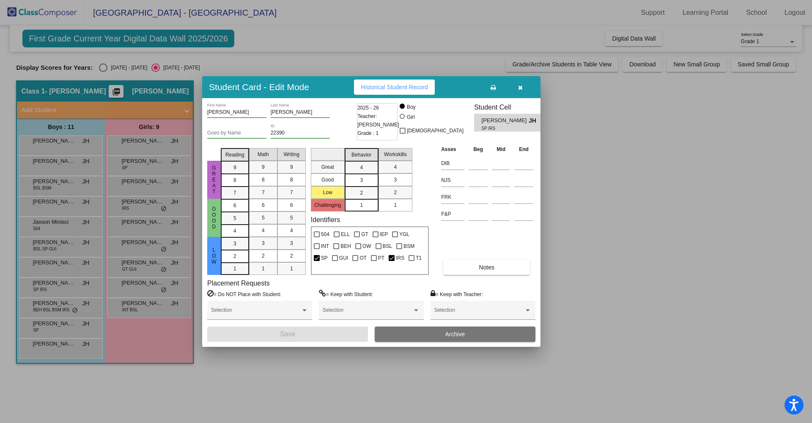
click at [44, 309] on div at bounding box center [406, 211] width 812 height 423
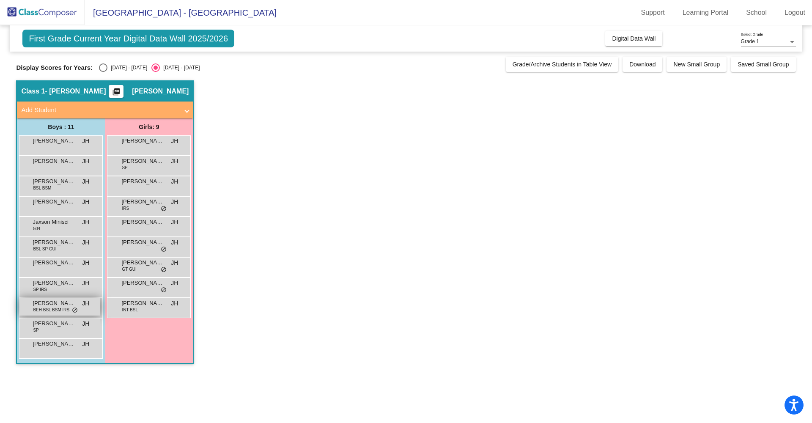
click at [47, 308] on span "BEH BSL BSM IRS" at bounding box center [51, 310] width 36 height 6
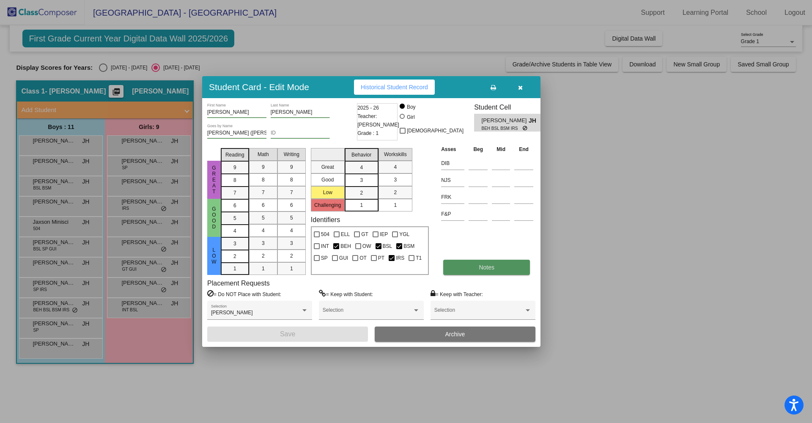
click at [486, 269] on span "Notes" at bounding box center [487, 267] width 16 height 7
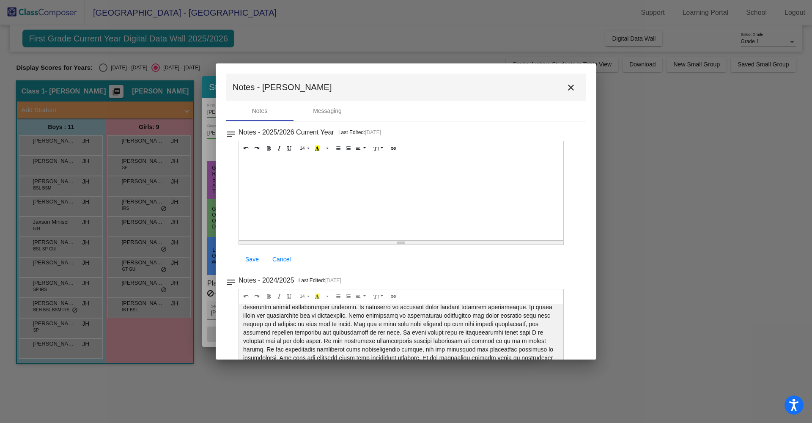
click at [568, 90] on mat-icon "close" at bounding box center [571, 87] width 10 height 10
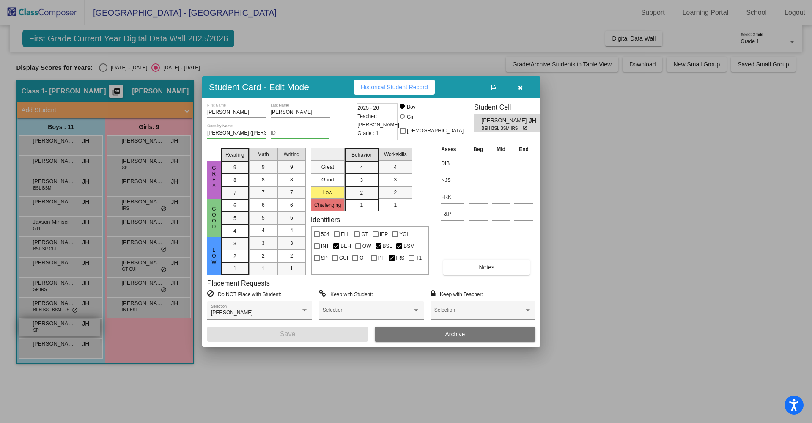
click at [38, 326] on div at bounding box center [406, 211] width 812 height 423
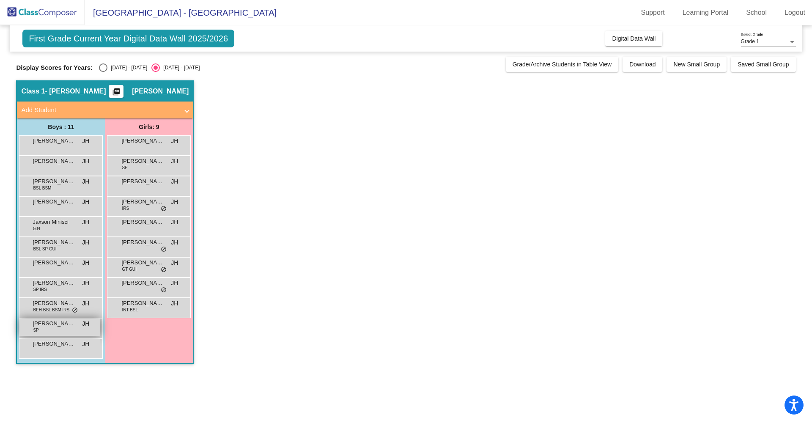
click at [52, 326] on span "[PERSON_NAME]" at bounding box center [54, 323] width 42 height 8
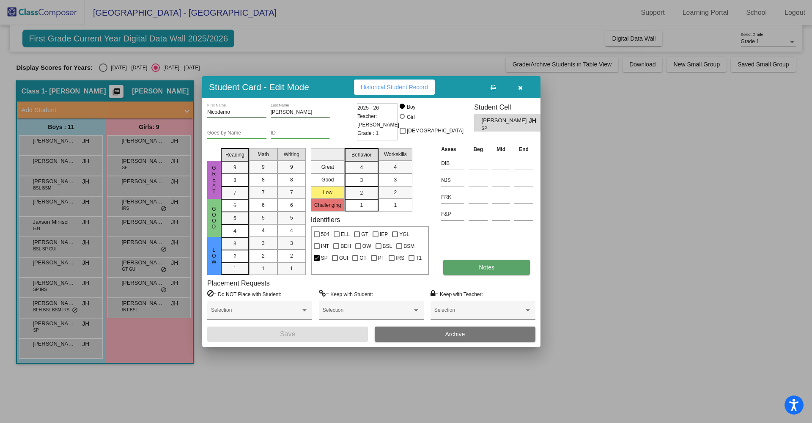
click at [486, 271] on button "Notes" at bounding box center [486, 267] width 87 height 15
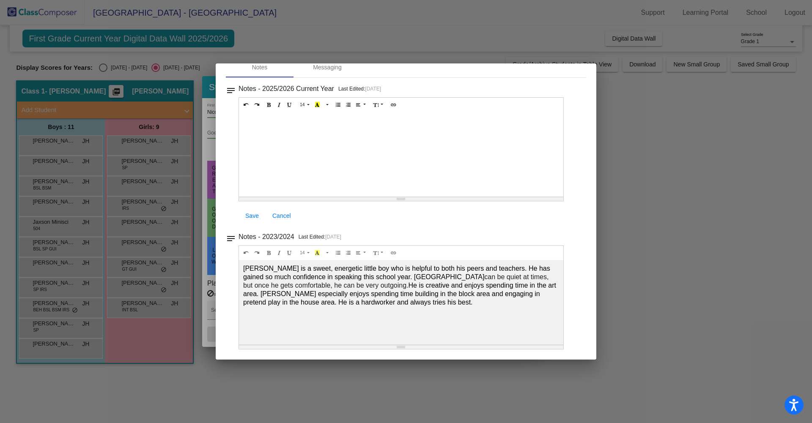
scroll to position [9, 0]
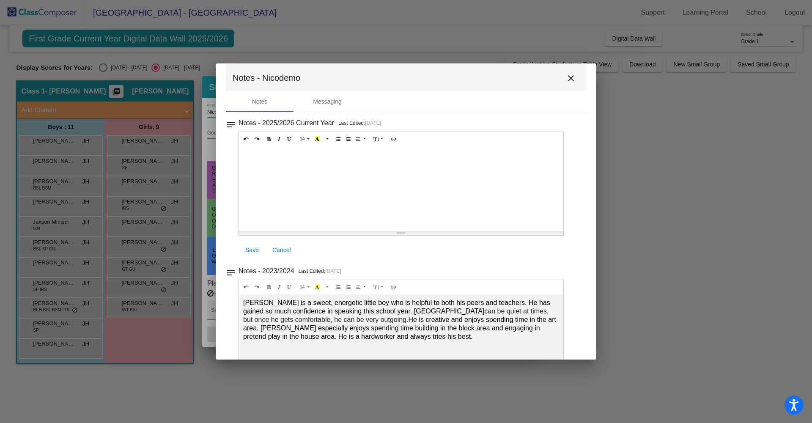
click at [567, 77] on mat-icon "close" at bounding box center [571, 78] width 10 height 10
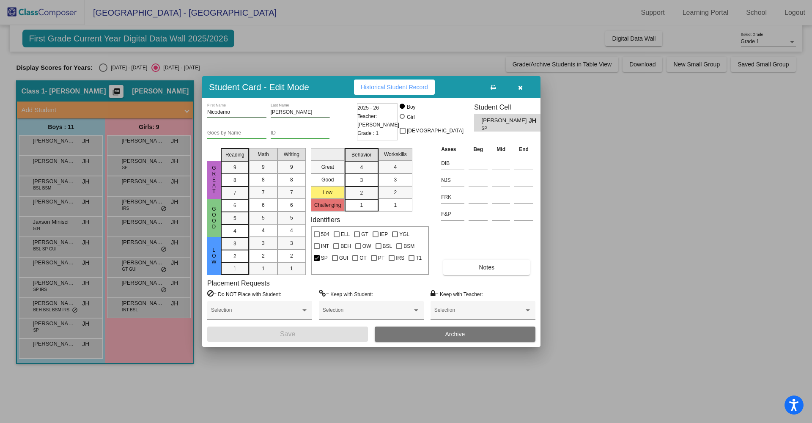
click at [54, 352] on div at bounding box center [406, 211] width 812 height 423
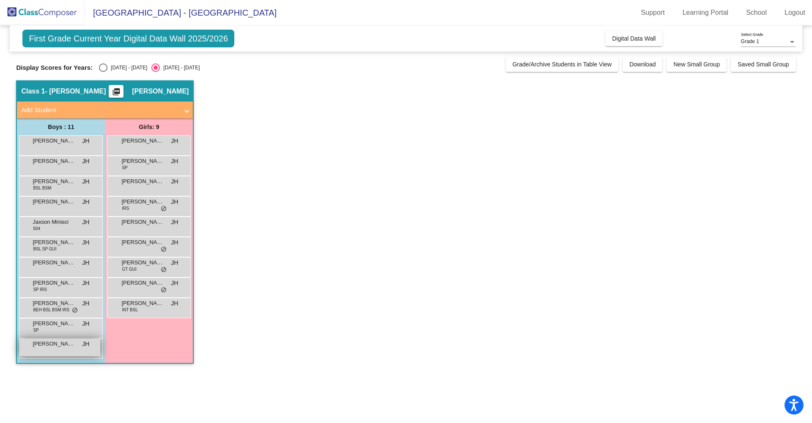
click at [56, 349] on div "[PERSON_NAME] lock do_not_disturb_alt" at bounding box center [59, 347] width 81 height 17
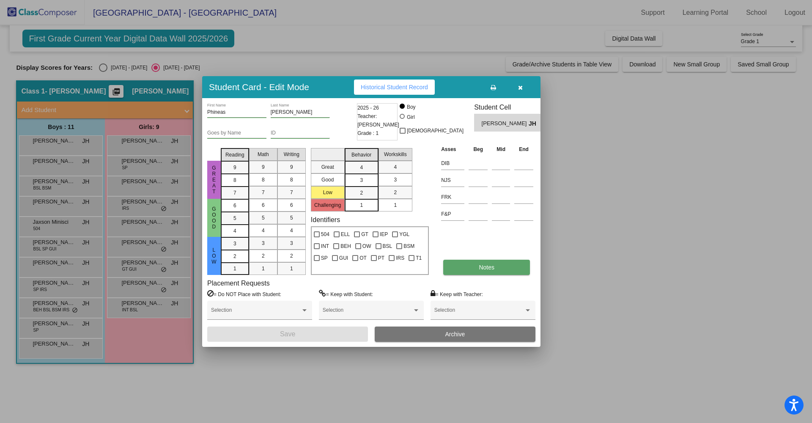
click at [484, 266] on span "Notes" at bounding box center [487, 267] width 16 height 7
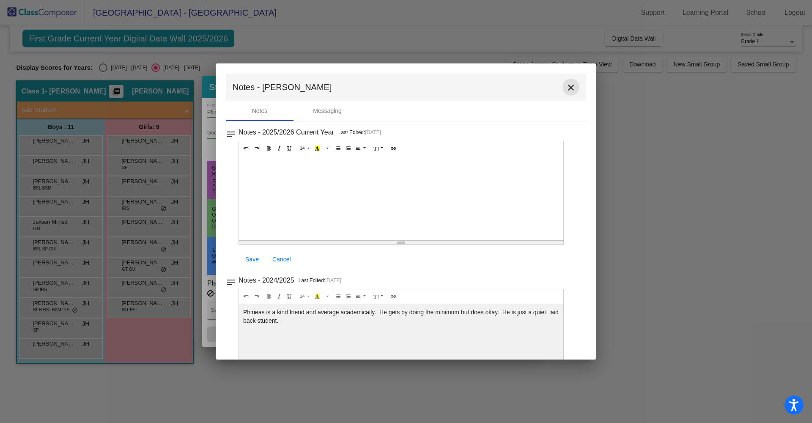
click at [568, 85] on mat-icon "close" at bounding box center [571, 87] width 10 height 10
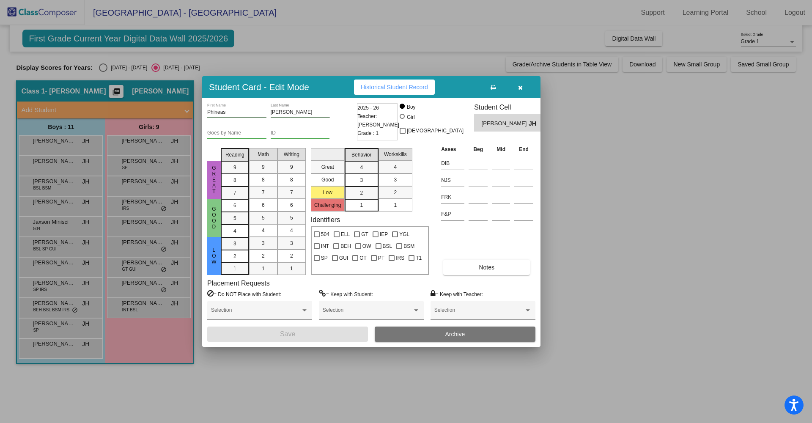
click at [176, 39] on div at bounding box center [406, 211] width 812 height 423
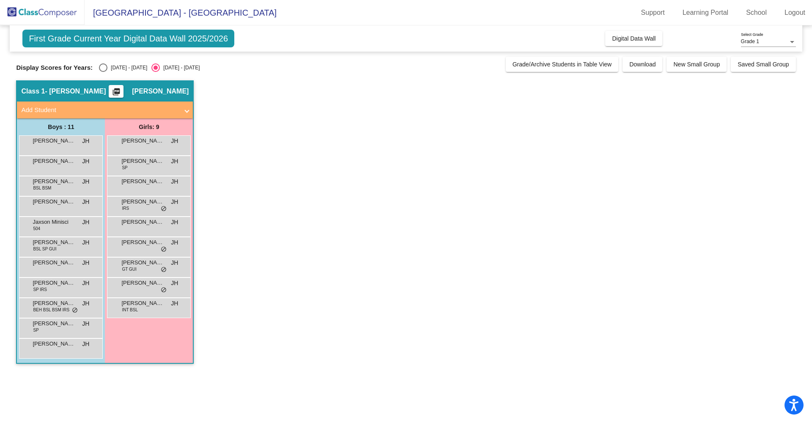
click at [102, 38] on span "First Grade Current Year Digital Data Wall 2025/2026" at bounding box center [128, 39] width 212 height 18
click at [637, 41] on span "Digital Data Wall" at bounding box center [634, 38] width 44 height 7
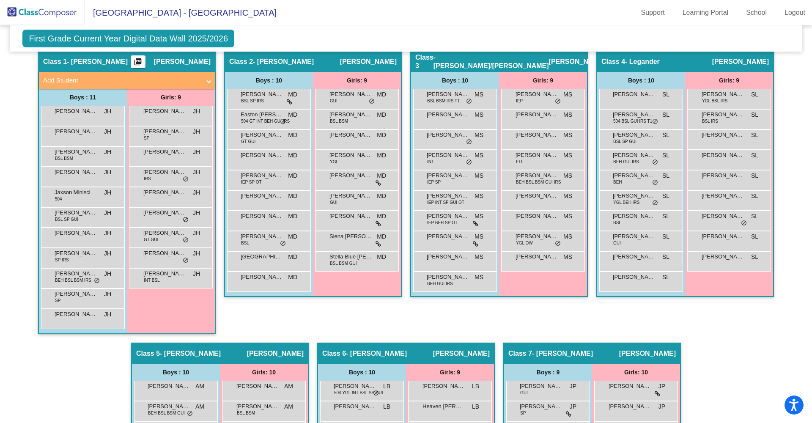
scroll to position [193, 0]
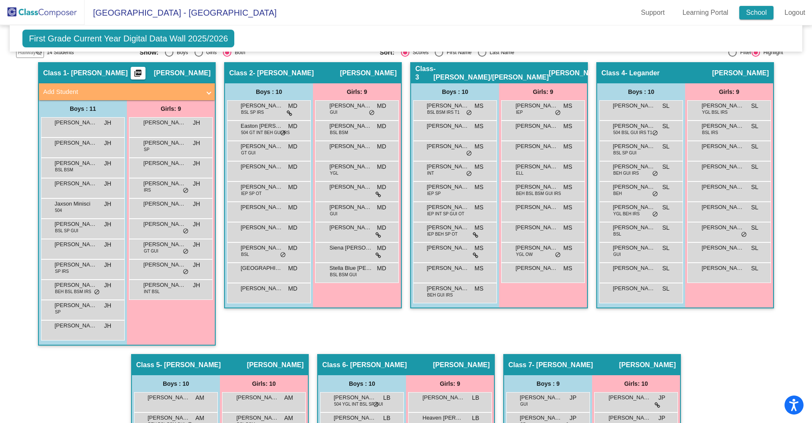
click at [751, 16] on link "School" at bounding box center [756, 13] width 34 height 14
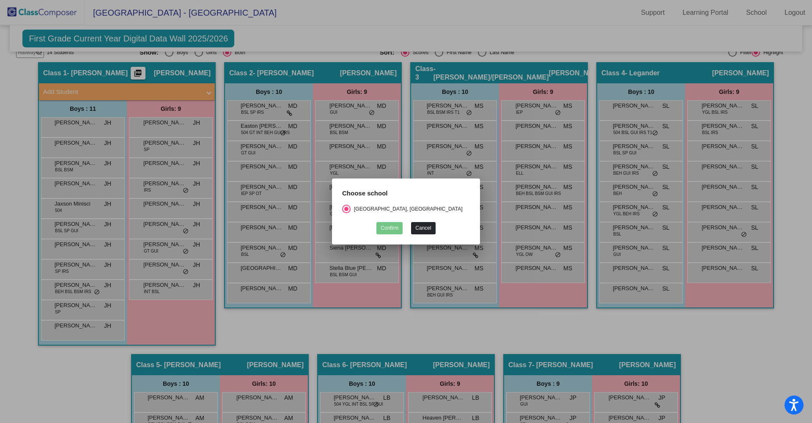
click at [429, 231] on button "Cancel" at bounding box center [423, 228] width 24 height 12
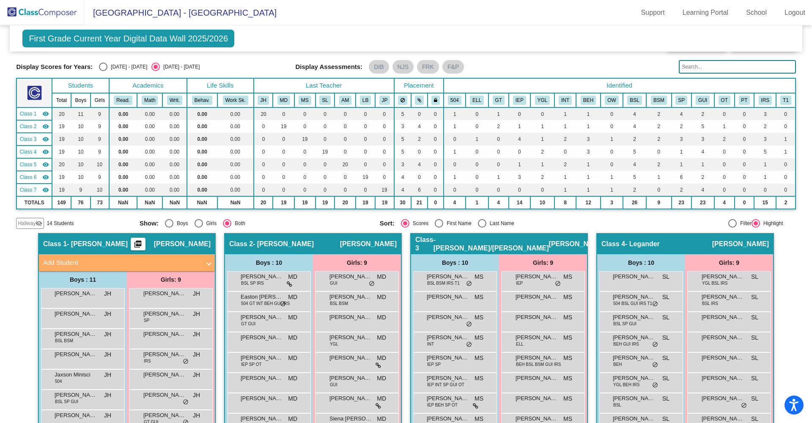
scroll to position [0, 0]
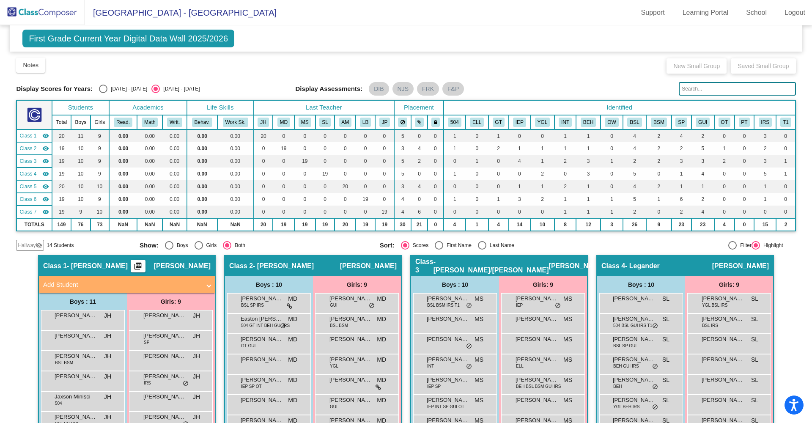
click at [66, 10] on img at bounding box center [42, 12] width 85 height 25
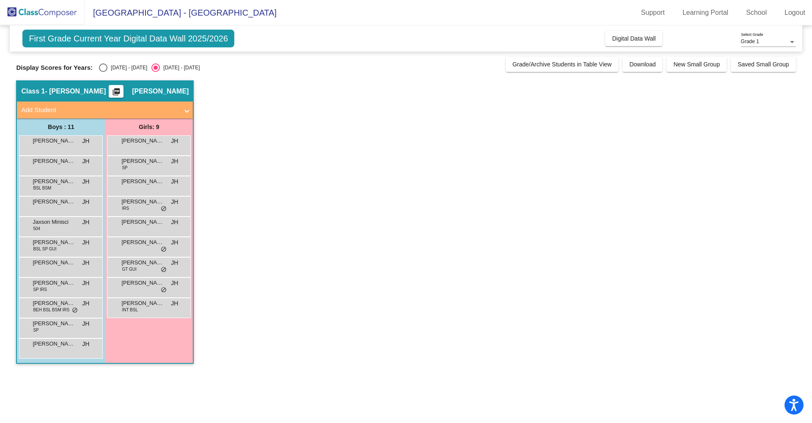
click at [768, 38] on div "Grade 1 Select Grade" at bounding box center [768, 40] width 55 height 14
click at [786, 42] on span "Grade 1" at bounding box center [768, 41] width 55 height 15
click at [791, 41] on div at bounding box center [792, 42] width 4 height 2
click at [710, 38] on div at bounding box center [406, 211] width 812 height 423
click at [100, 69] on div "Select an option" at bounding box center [103, 67] width 8 height 8
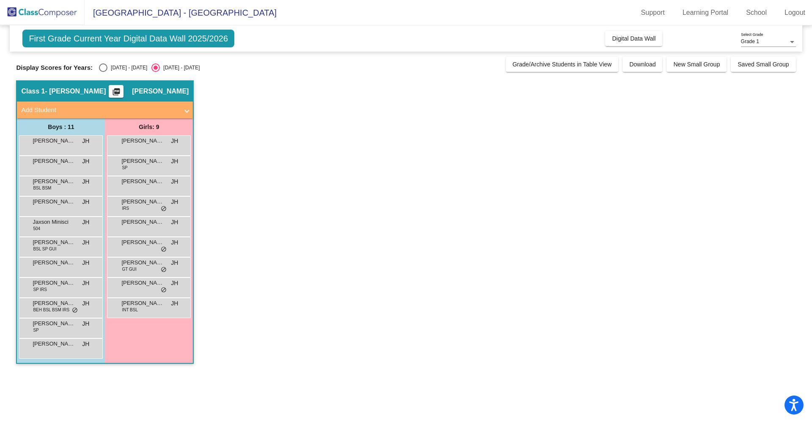
click at [103, 72] on input "[DATE] - [DATE]" at bounding box center [103, 72] width 0 height 0
radio input "true"
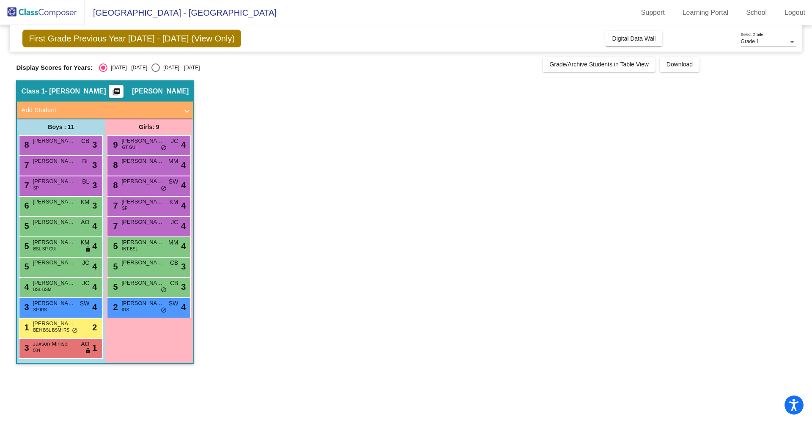
click at [791, 41] on div at bounding box center [792, 42] width 4 height 2
click at [757, 32] on div at bounding box center [406, 211] width 812 height 423
click at [758, 39] on span "Grade 1" at bounding box center [750, 41] width 18 height 6
click at [715, 49] on div at bounding box center [406, 211] width 812 height 423
click at [643, 41] on span "Digital Data Wall" at bounding box center [634, 38] width 44 height 7
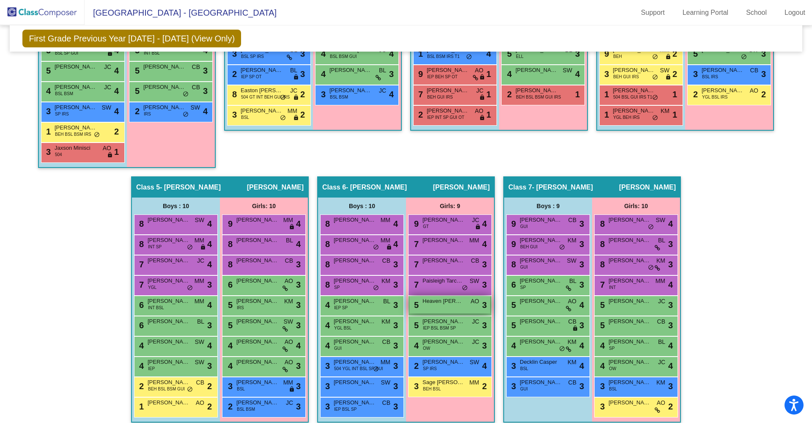
scroll to position [298, 0]
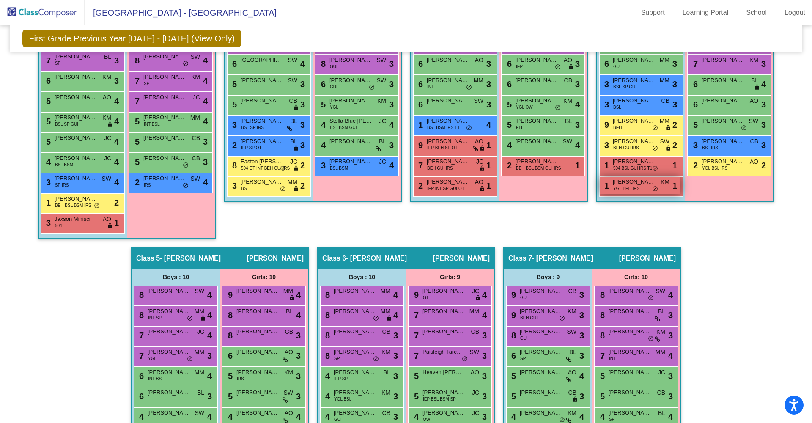
click at [625, 185] on span "YGL BEH IRS" at bounding box center [626, 188] width 26 height 6
click at [92, 225] on div "3 Jaxson Minisci 504 AO lock do_not_disturb_alt 1" at bounding box center [81, 222] width 81 height 17
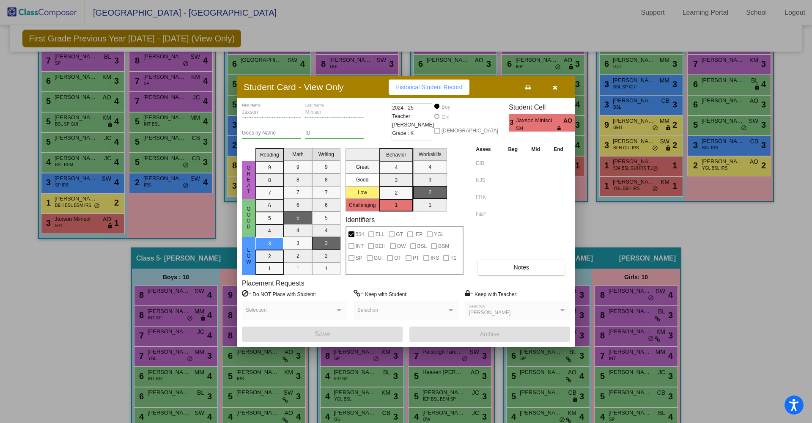
click at [552, 88] on button "button" at bounding box center [554, 87] width 27 height 15
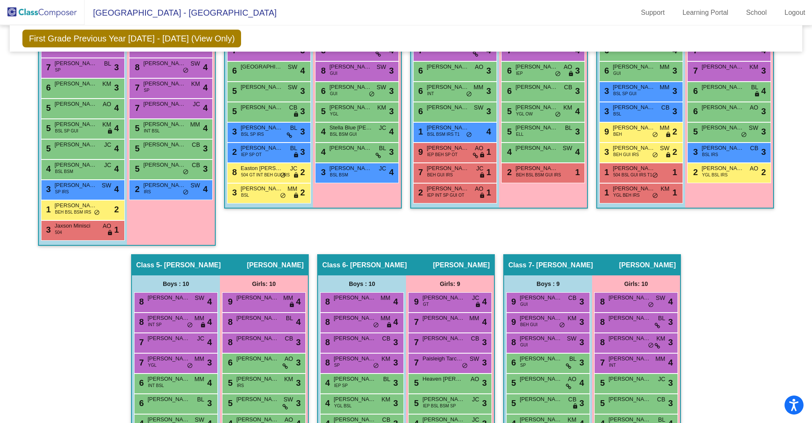
scroll to position [278, 0]
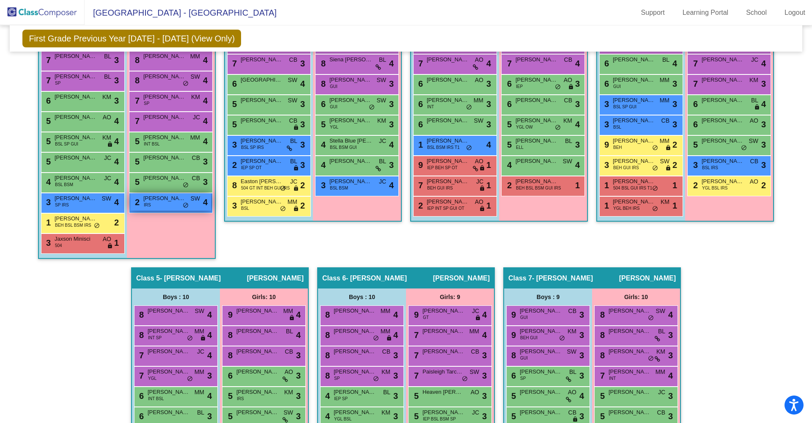
click at [183, 206] on span "do_not_disturb_alt" at bounding box center [186, 205] width 6 height 7
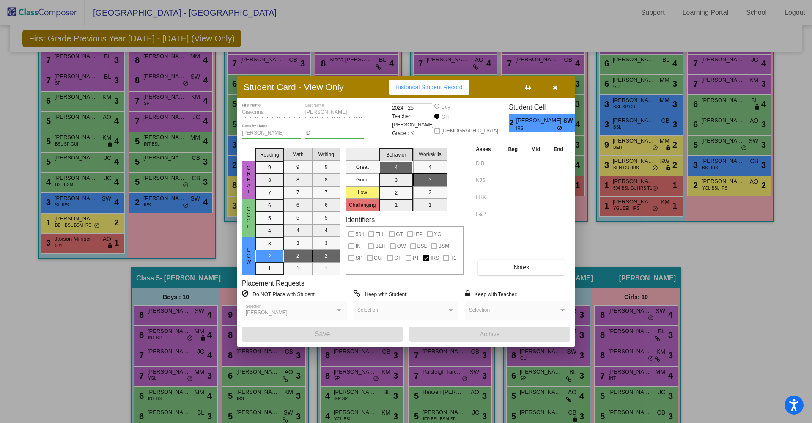
click at [165, 182] on div at bounding box center [406, 211] width 812 height 423
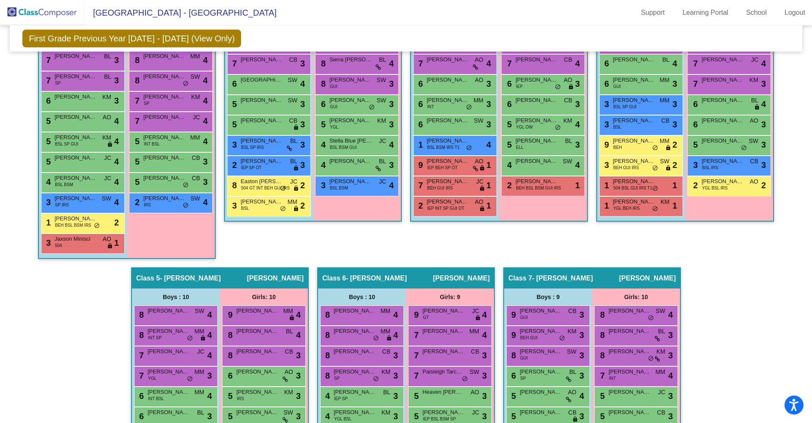
click at [165, 182] on div "5 [PERSON_NAME] CB lock do_not_disturb_alt 3" at bounding box center [170, 181] width 81 height 17
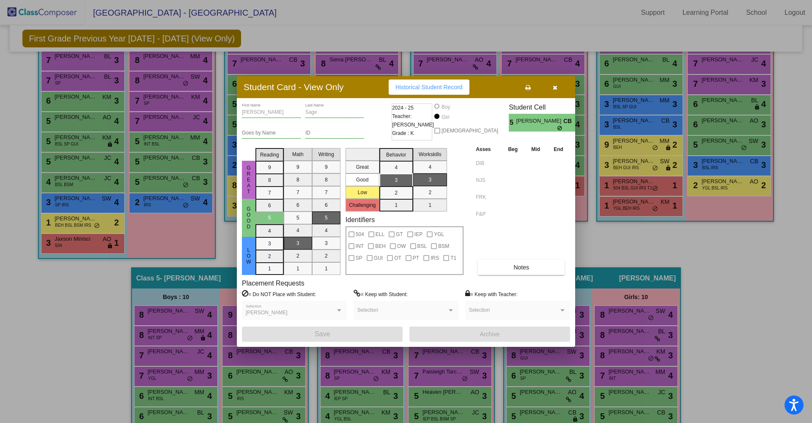
click at [86, 225] on div at bounding box center [406, 211] width 812 height 423
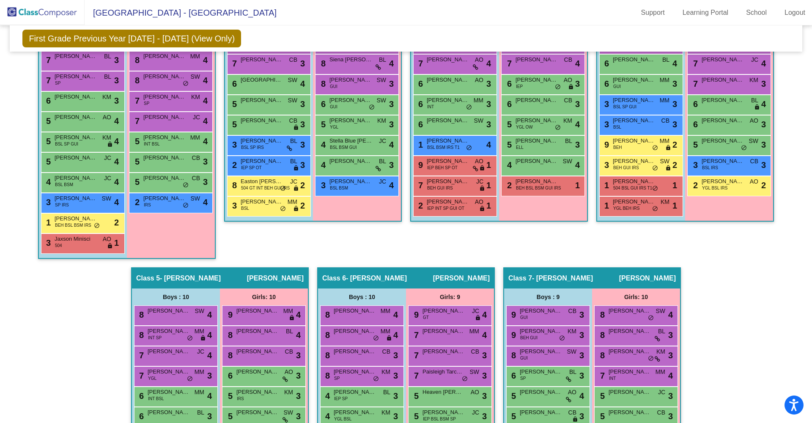
click at [86, 225] on span "BEH BSL BSM IRS" at bounding box center [73, 225] width 36 height 6
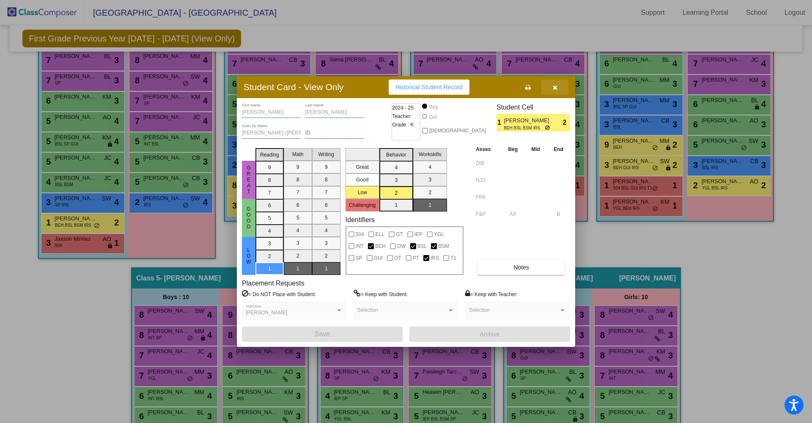
click at [554, 88] on icon "button" at bounding box center [555, 88] width 5 height 6
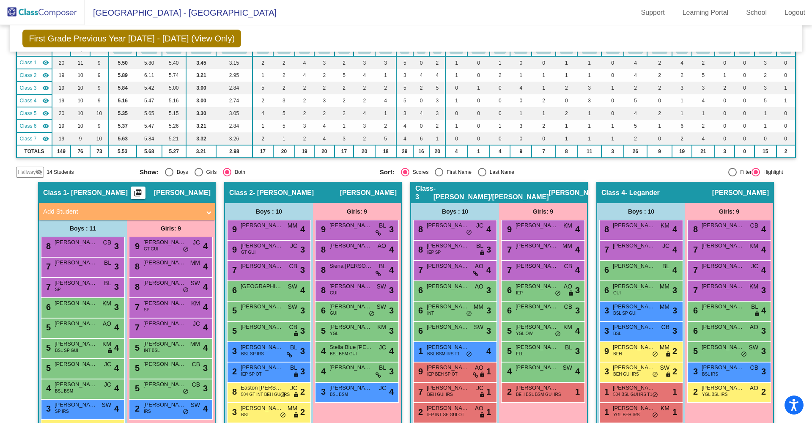
scroll to position [0, 0]
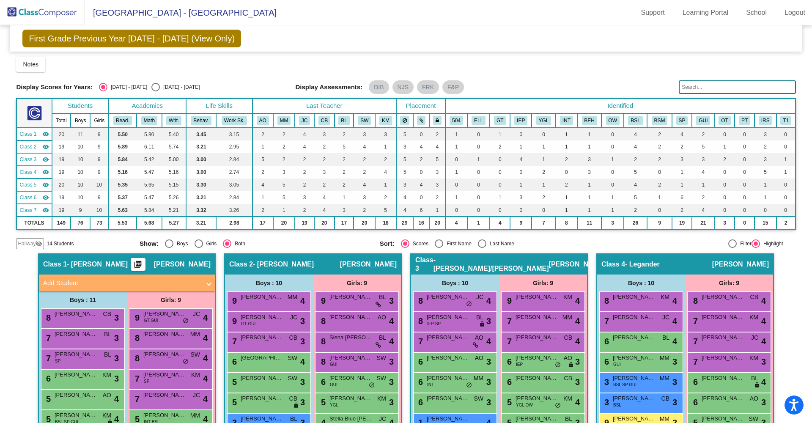
click at [57, 15] on img at bounding box center [42, 12] width 85 height 25
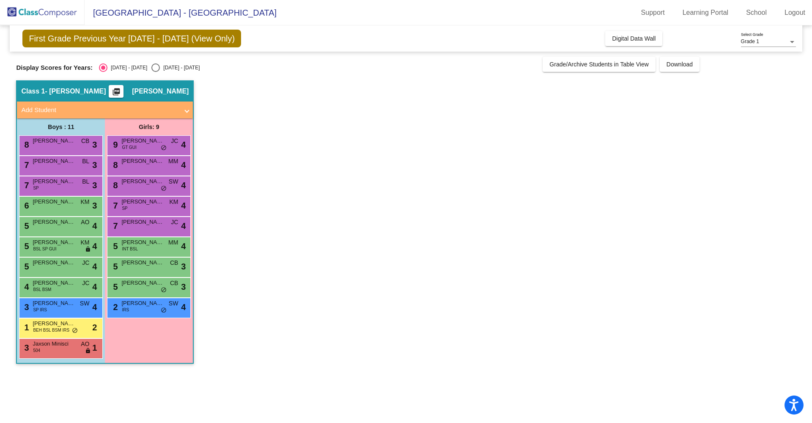
click at [798, 12] on link "Logout" at bounding box center [795, 13] width 34 height 14
